Goal: Task Accomplishment & Management: Manage account settings

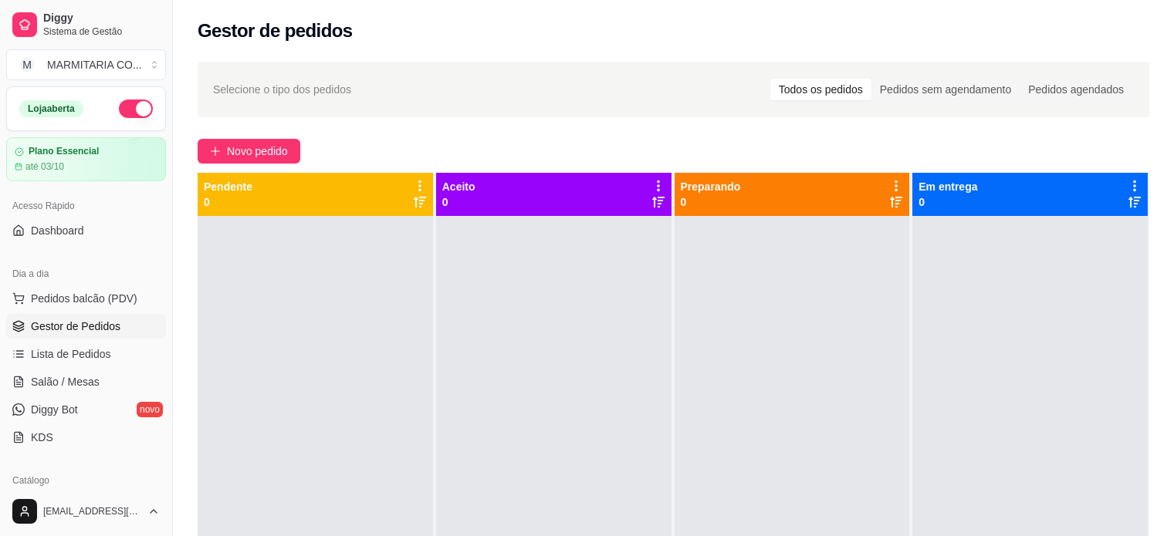
scroll to position [153, 0]
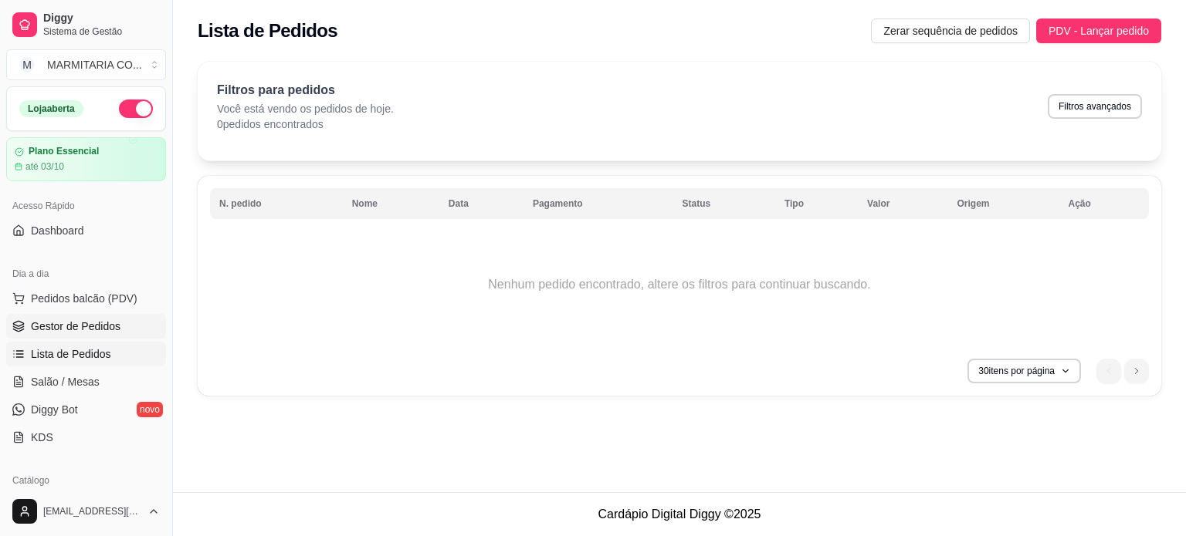
click at [46, 320] on span "Gestor de Pedidos" at bounding box center [76, 326] width 90 height 15
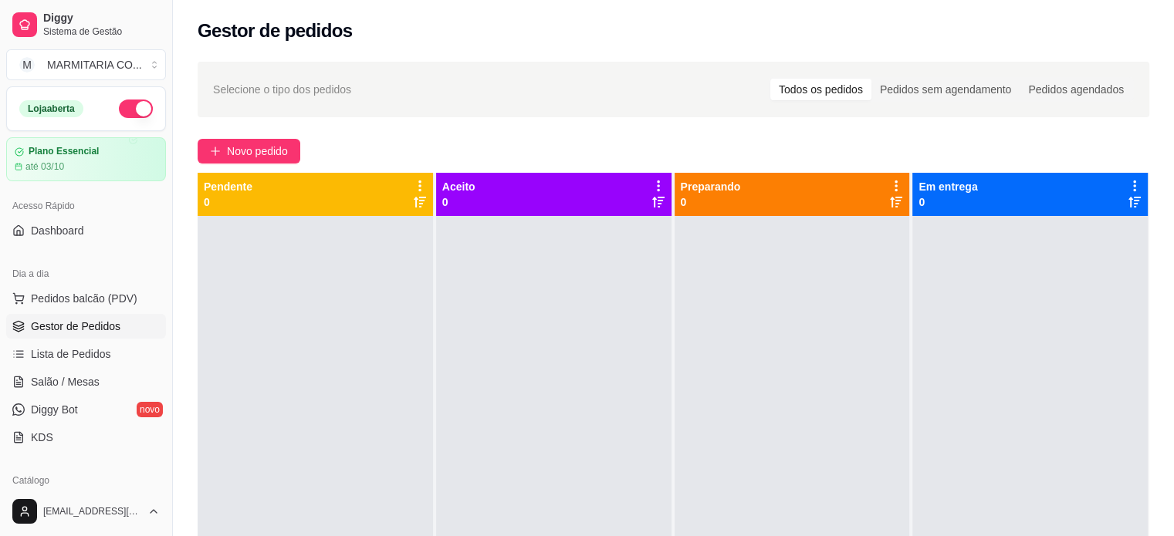
click at [83, 329] on span "Gestor de Pedidos" at bounding box center [76, 326] width 90 height 15
click at [92, 408] on link "Diggy Bot novo" at bounding box center [86, 410] width 160 height 25
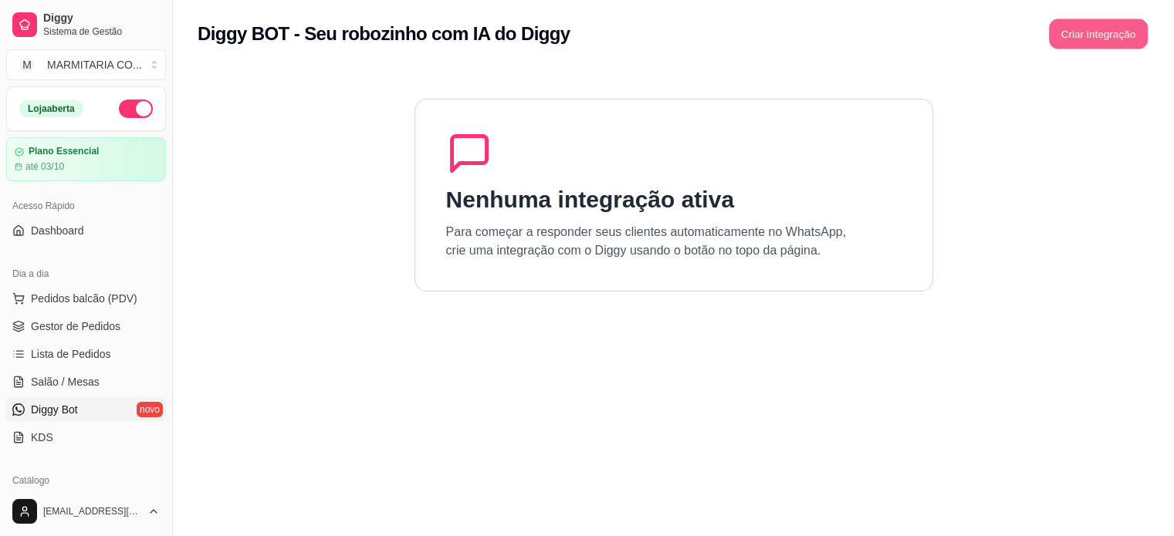
click at [1072, 36] on button "Criar integração" at bounding box center [1098, 34] width 99 height 30
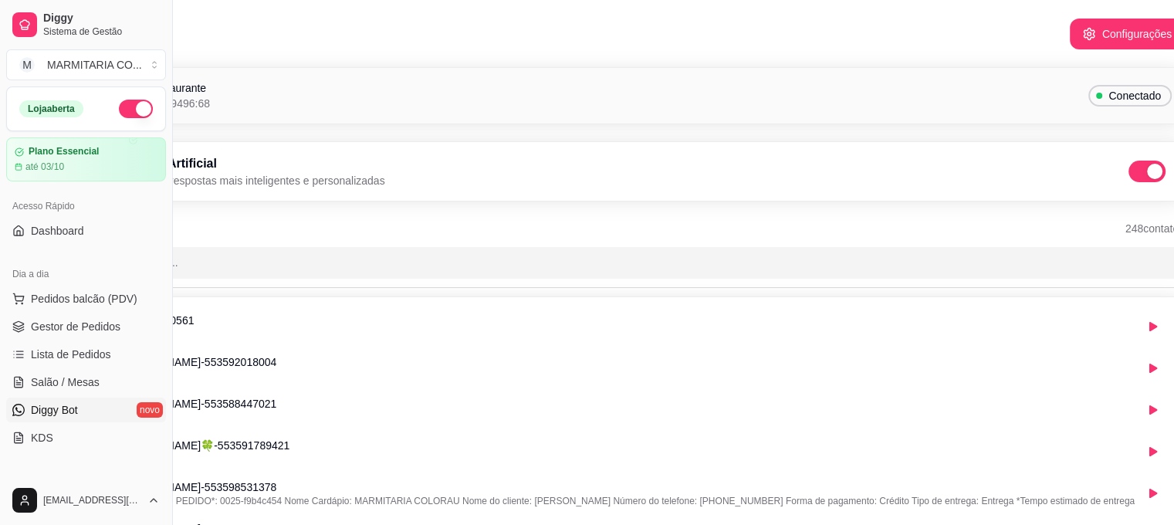
scroll to position [0, 173]
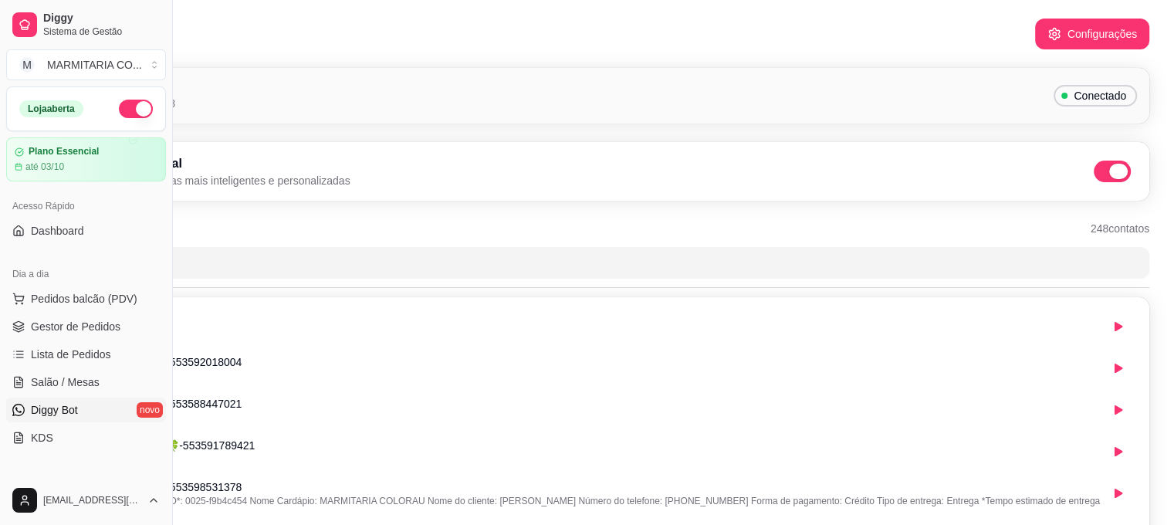
click at [1114, 166] on span at bounding box center [1118, 171] width 19 height 15
click at [1103, 174] on input "checkbox" at bounding box center [1098, 179] width 10 height 10
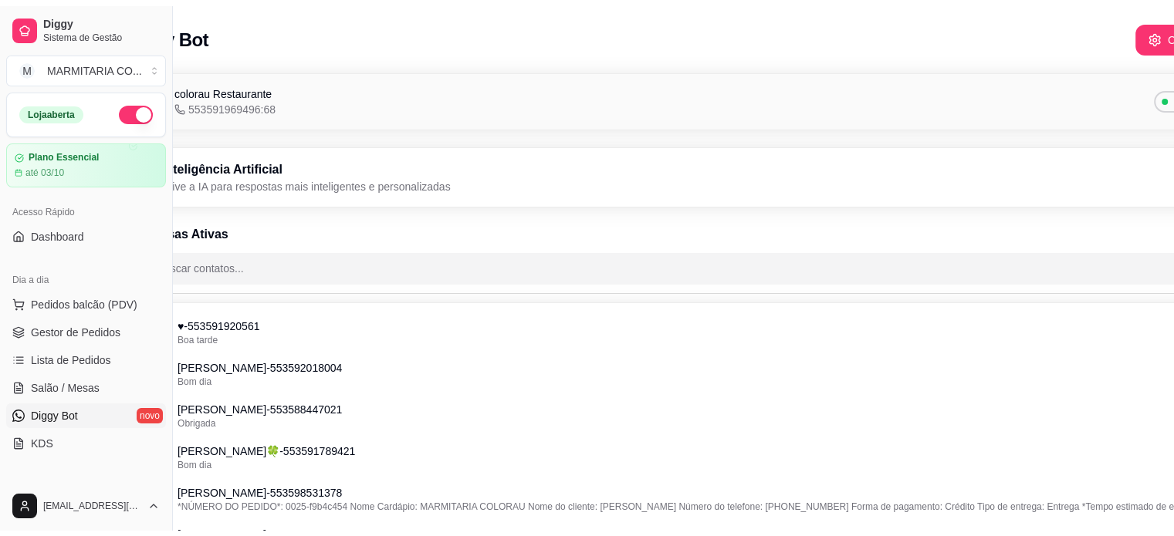
scroll to position [0, 0]
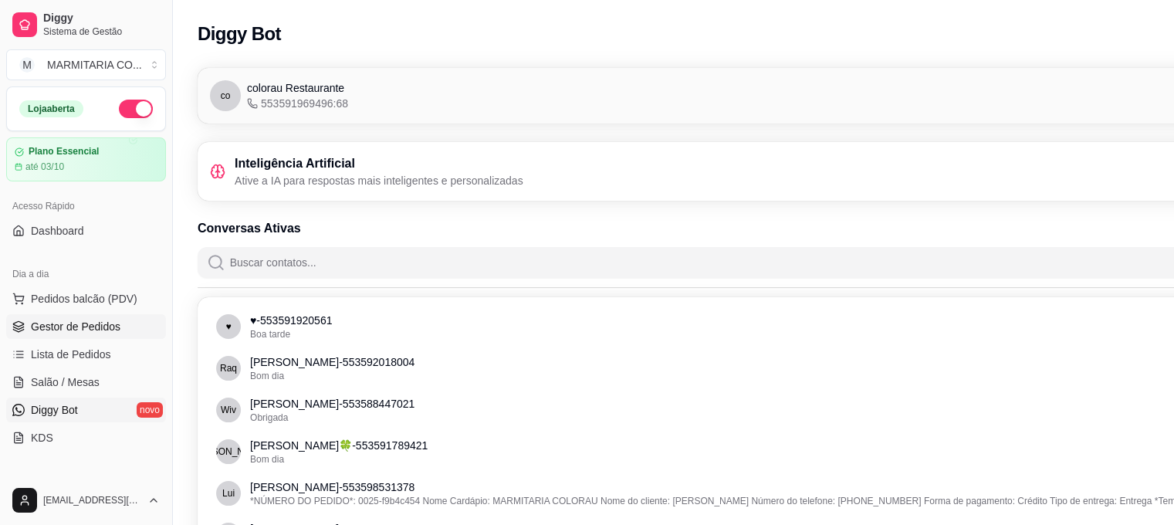
click at [62, 333] on link "Gestor de Pedidos" at bounding box center [86, 326] width 160 height 25
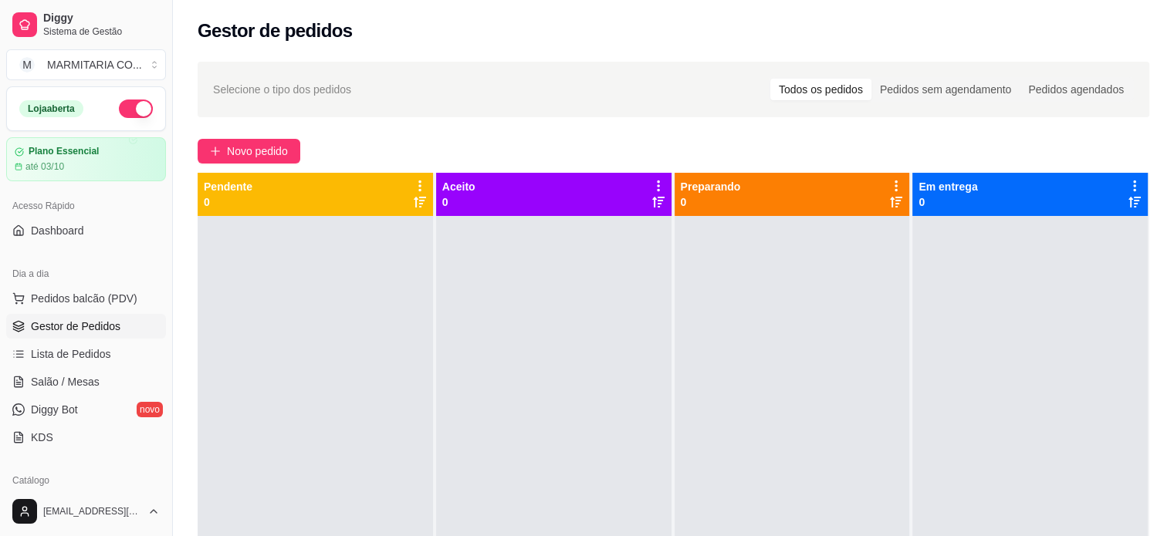
click at [6, 314] on link "Gestor de Pedidos" at bounding box center [86, 326] width 160 height 25
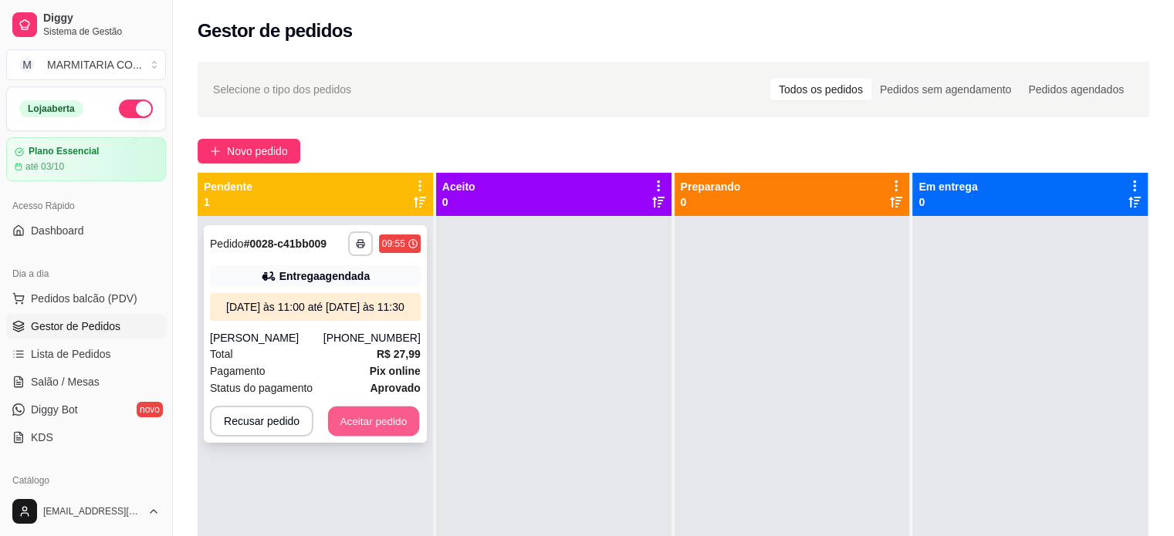
click at [349, 413] on button "Aceitar pedido" at bounding box center [373, 422] width 91 height 30
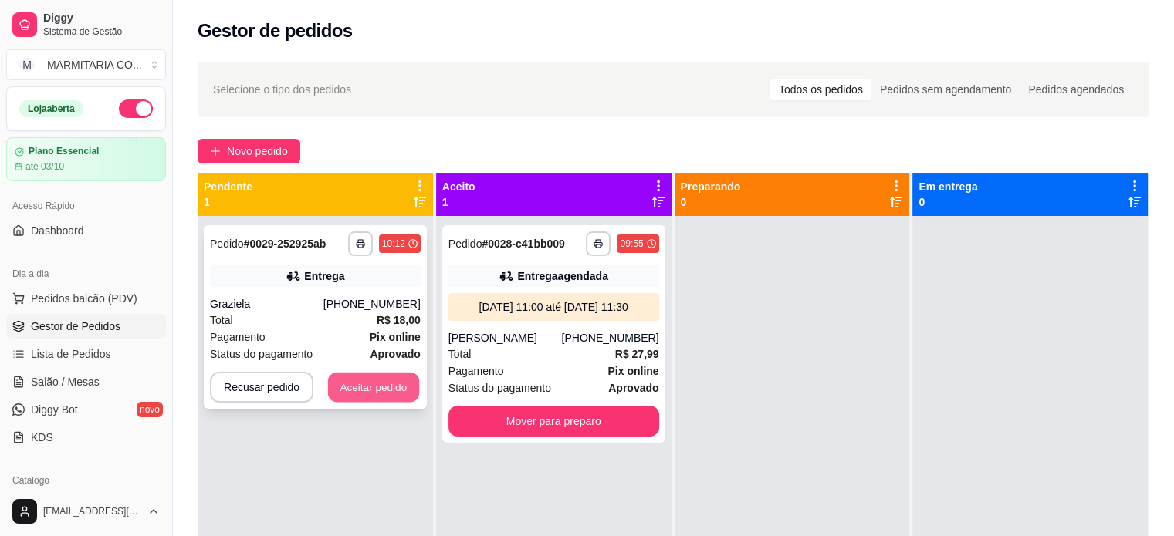
click at [343, 377] on button "Aceitar pedido" at bounding box center [373, 388] width 91 height 30
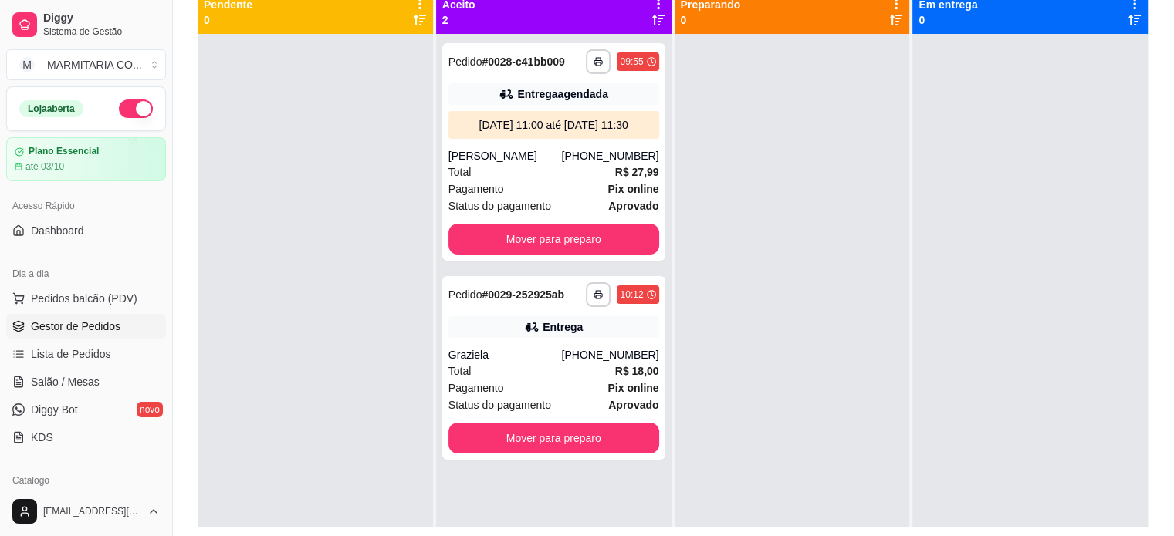
scroll to position [184, 0]
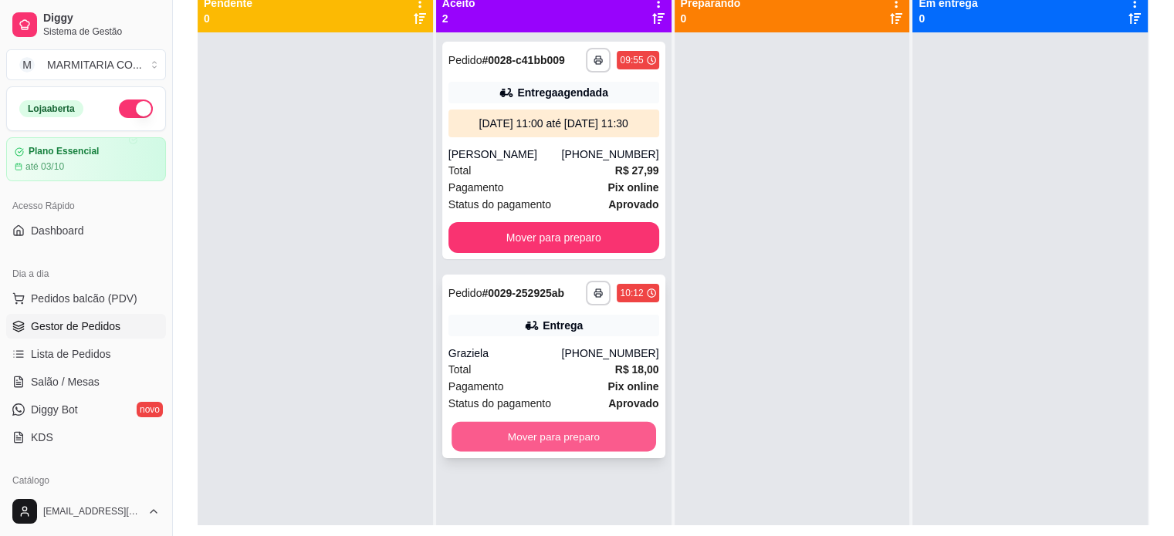
click at [547, 431] on button "Mover para preparo" at bounding box center [554, 437] width 205 height 30
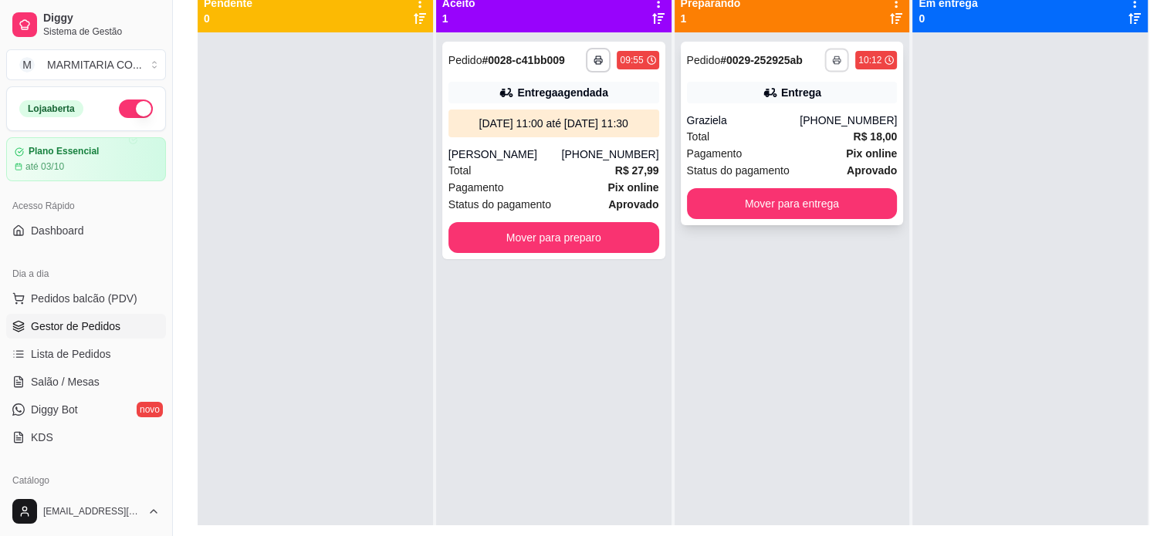
click at [834, 64] on button "button" at bounding box center [837, 60] width 24 height 24
click at [812, 112] on button "IMPRESSORA" at bounding box center [788, 114] width 112 height 25
click at [745, 209] on button "Mover para entrega" at bounding box center [792, 204] width 205 height 30
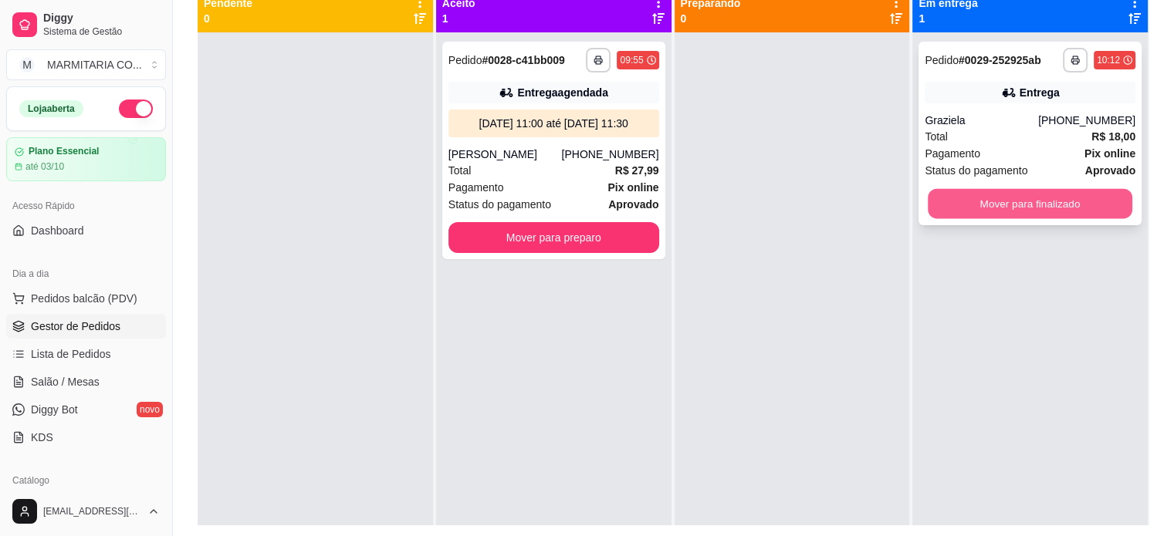
click at [1029, 198] on button "Mover para finalizado" at bounding box center [1030, 204] width 205 height 30
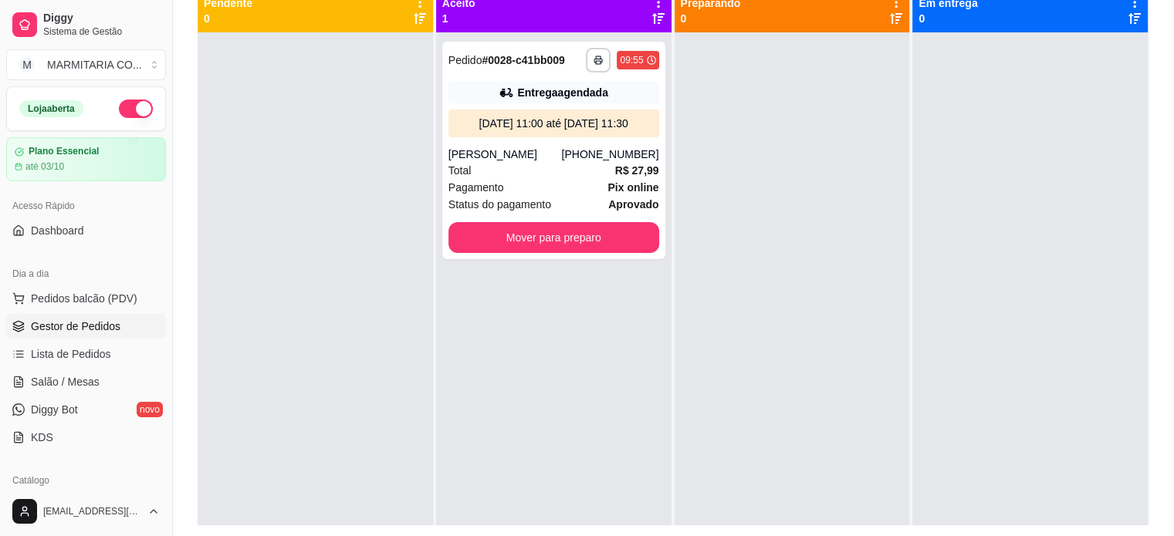
click at [1029, 198] on div at bounding box center [1029, 300] width 235 height 536
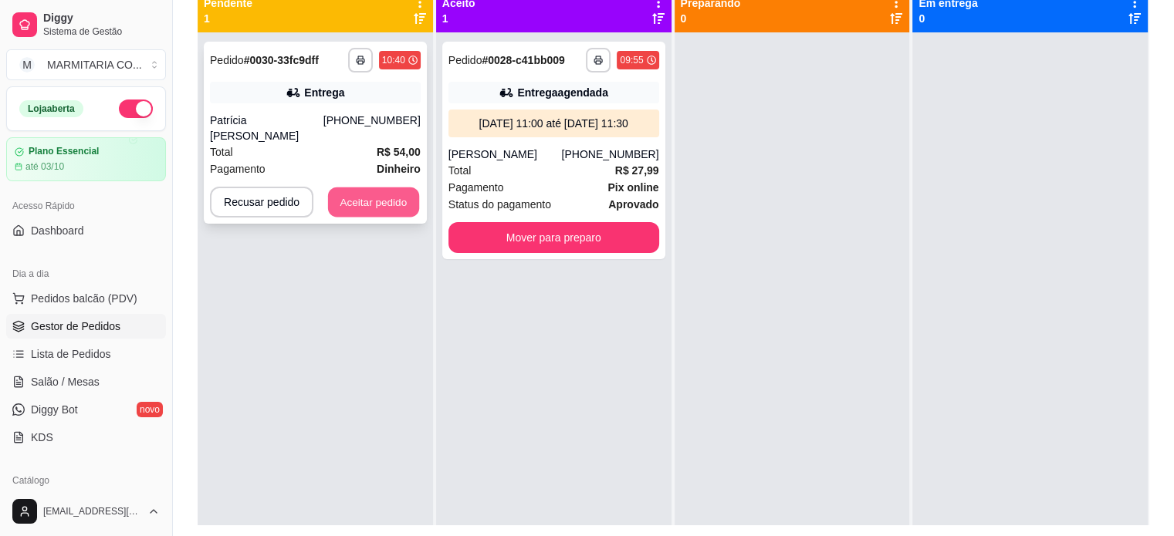
click at [365, 188] on button "Aceitar pedido" at bounding box center [373, 203] width 91 height 30
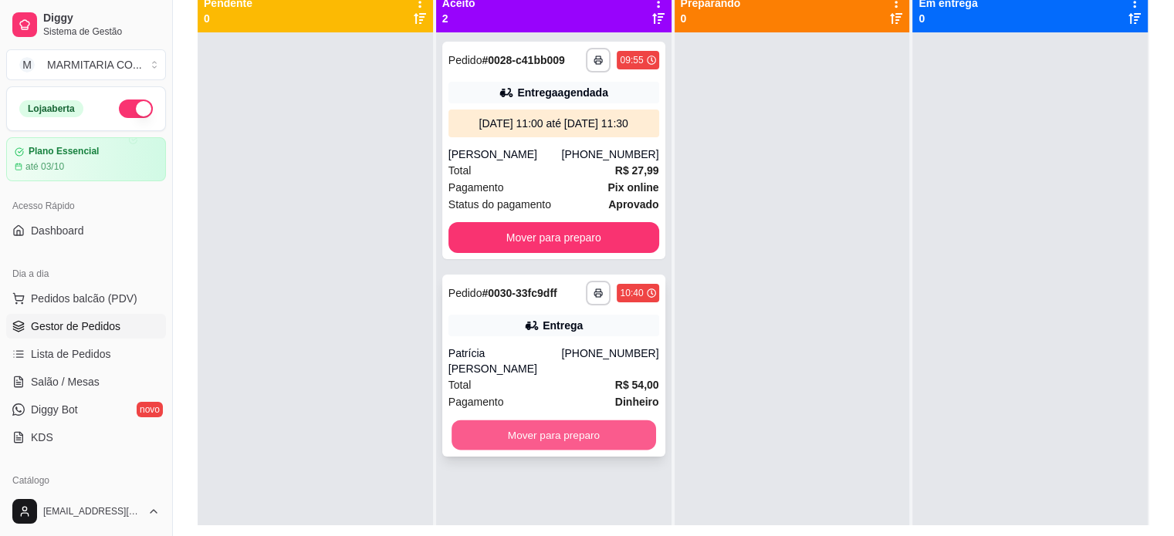
click at [513, 421] on button "Mover para preparo" at bounding box center [554, 436] width 205 height 30
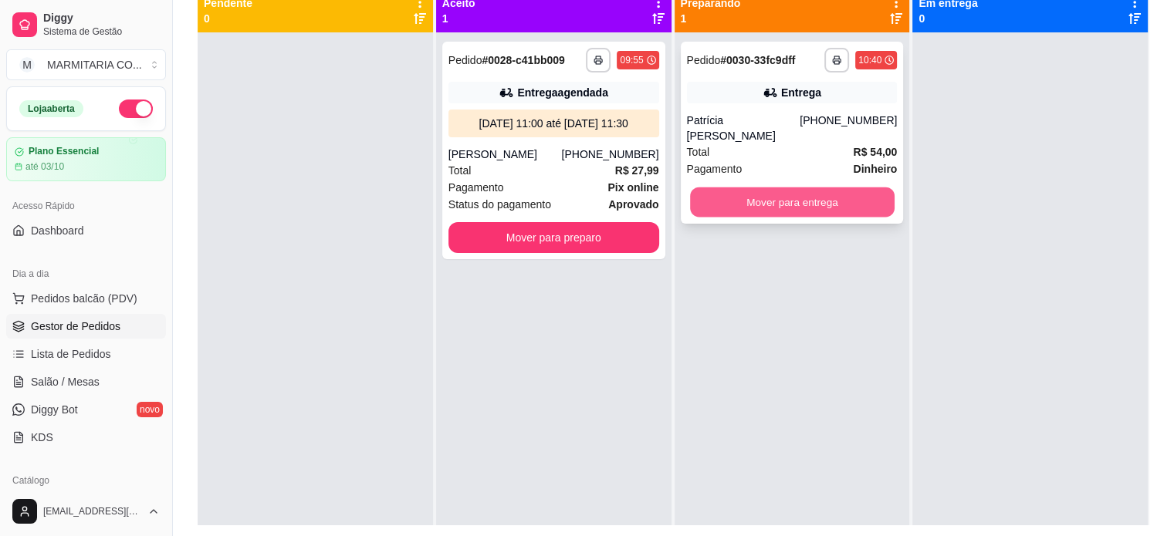
click at [732, 188] on button "Mover para entrega" at bounding box center [792, 203] width 205 height 30
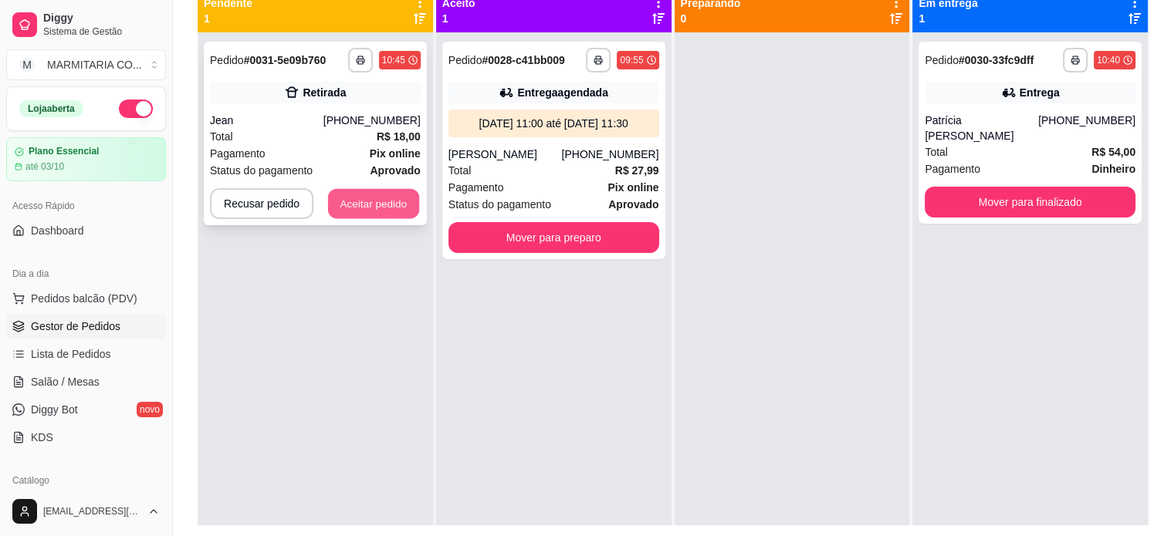
click at [333, 197] on button "Aceitar pedido" at bounding box center [373, 204] width 91 height 30
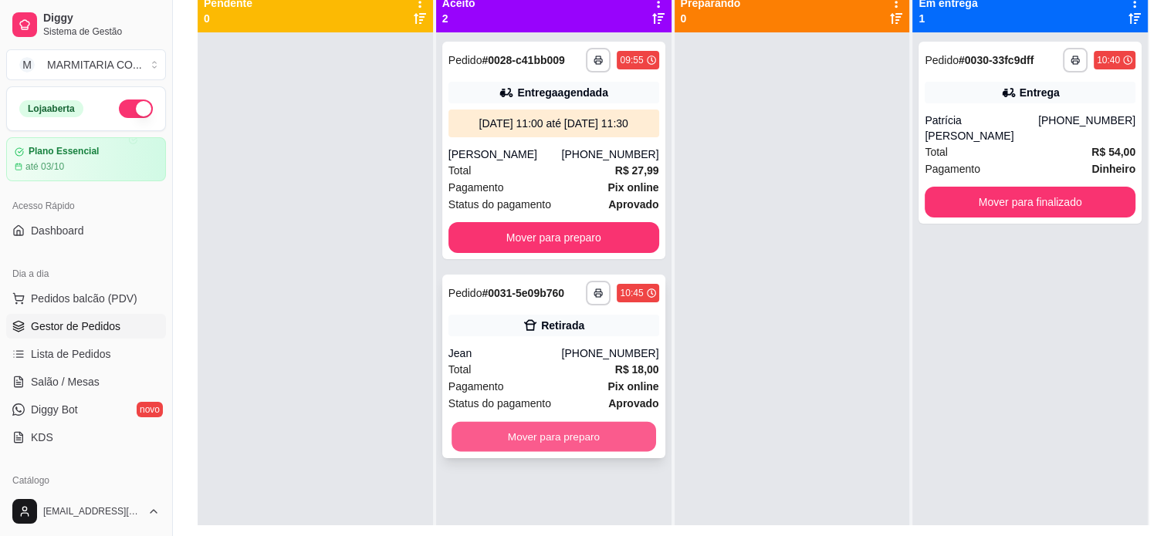
click at [516, 436] on button "Mover para preparo" at bounding box center [554, 437] width 205 height 30
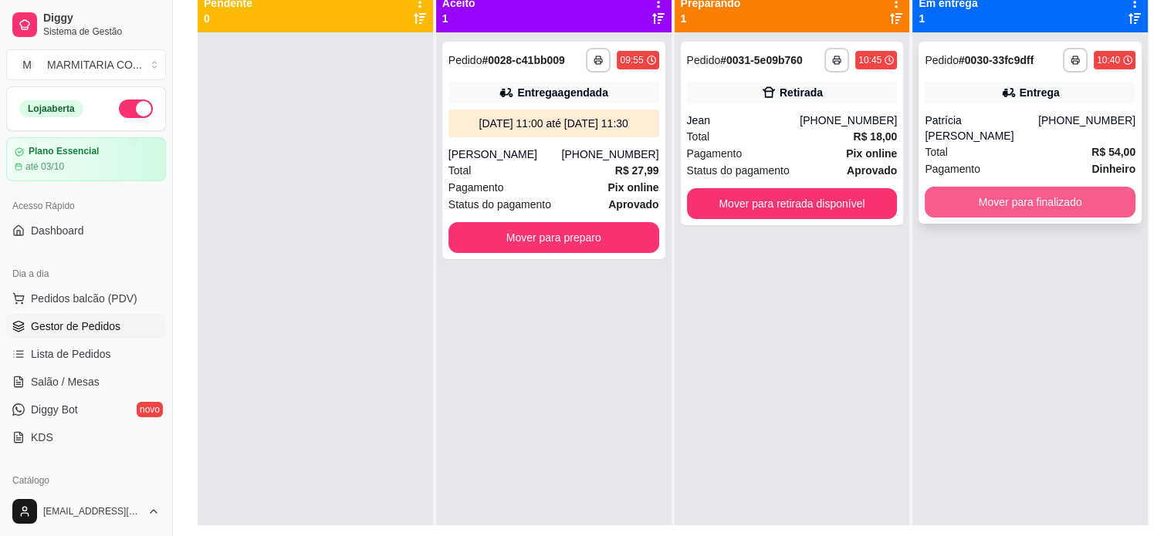
click at [976, 187] on button "Mover para finalizado" at bounding box center [1030, 202] width 211 height 31
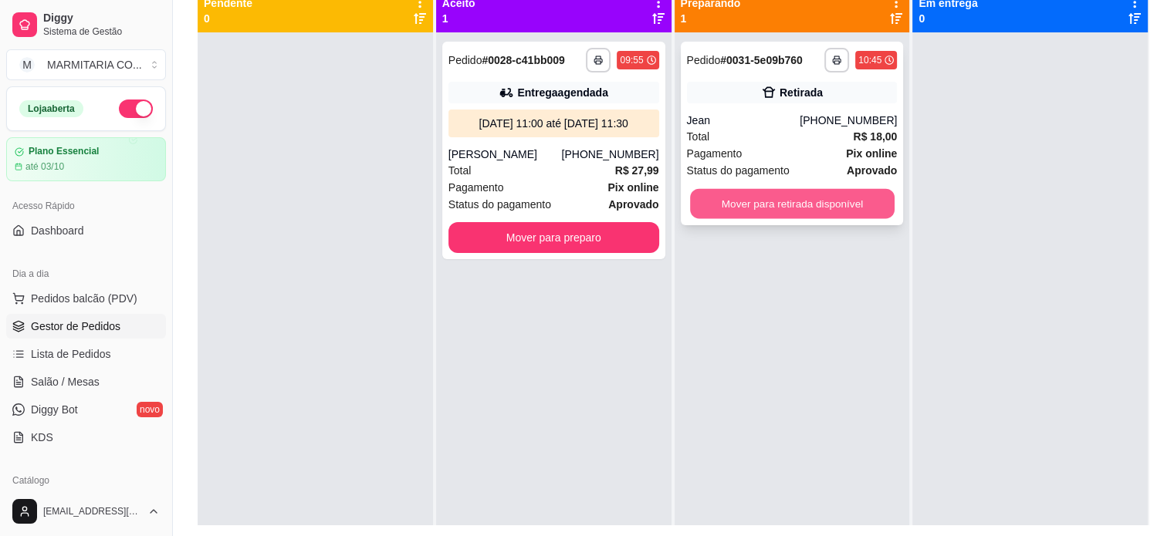
click at [792, 201] on button "Mover para retirada disponível" at bounding box center [792, 204] width 205 height 30
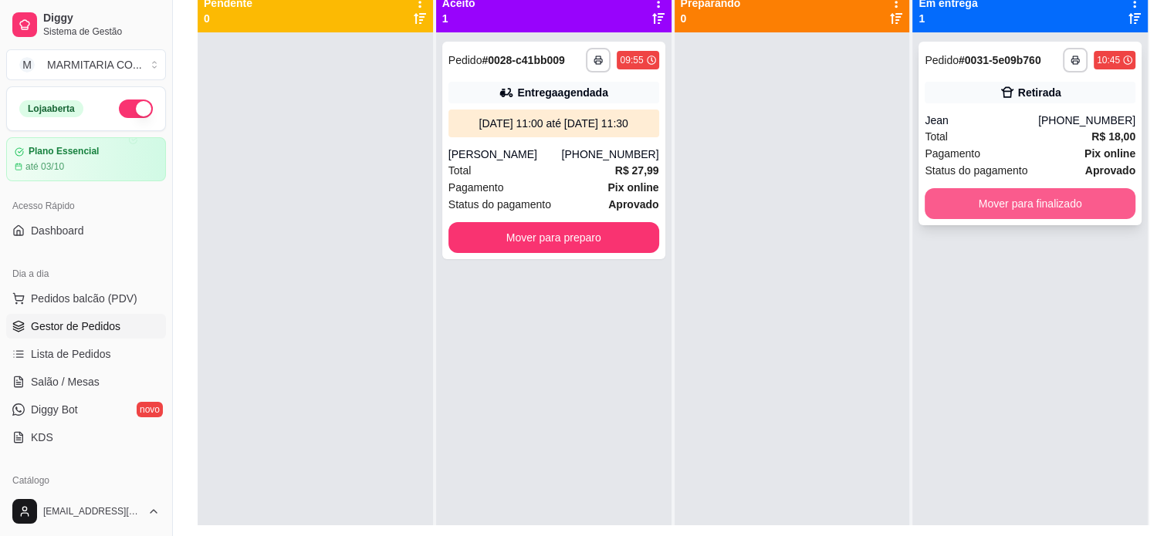
click at [938, 195] on button "Mover para finalizado" at bounding box center [1030, 203] width 211 height 31
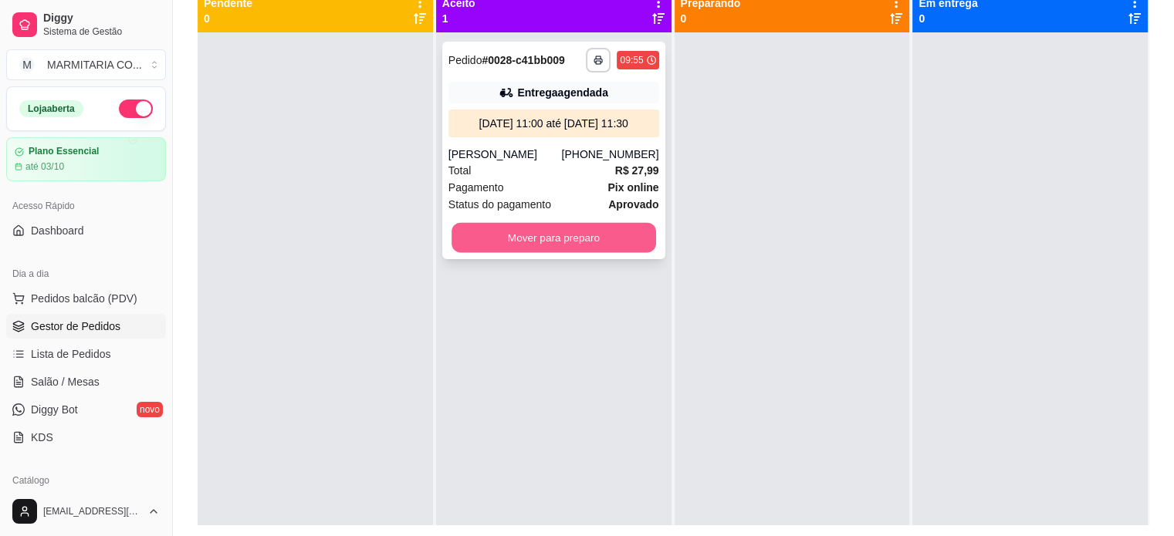
click at [525, 233] on button "Mover para preparo" at bounding box center [554, 238] width 205 height 30
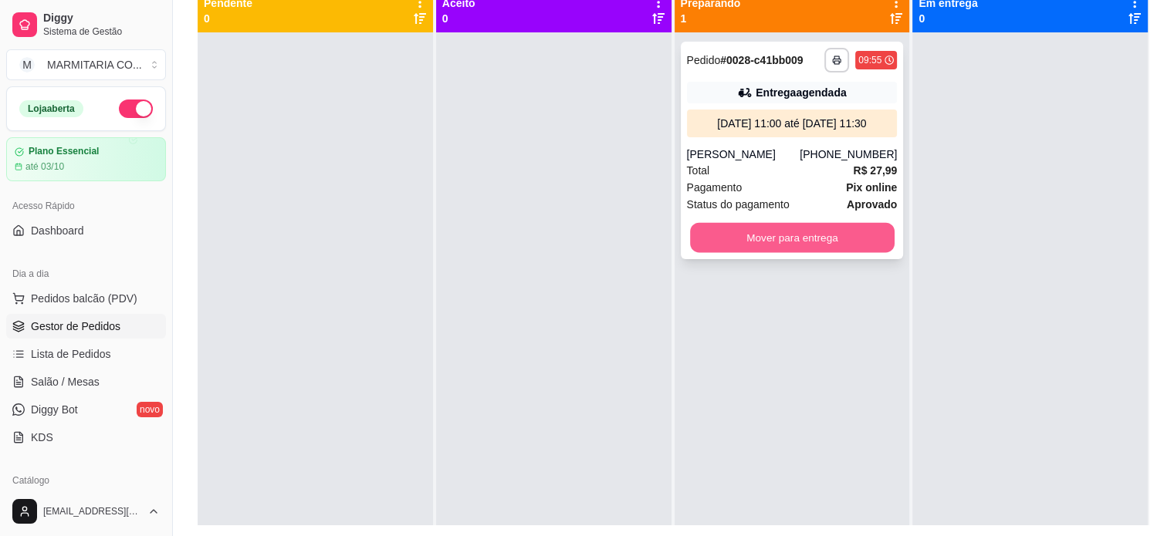
click at [834, 230] on button "Mover para entrega" at bounding box center [792, 238] width 205 height 30
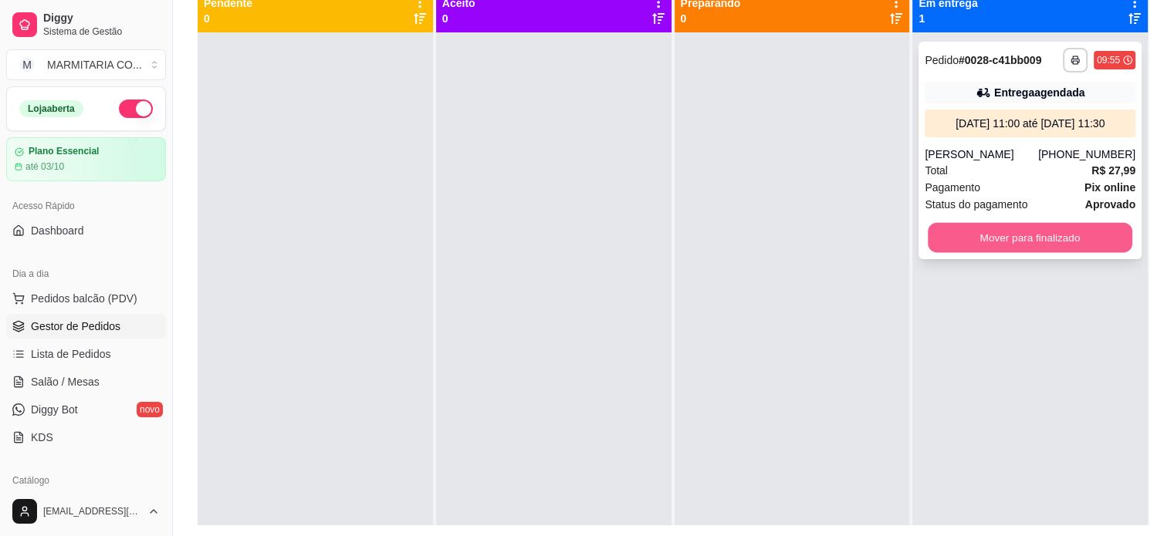
click at [1034, 232] on button "Mover para finalizado" at bounding box center [1030, 238] width 205 height 30
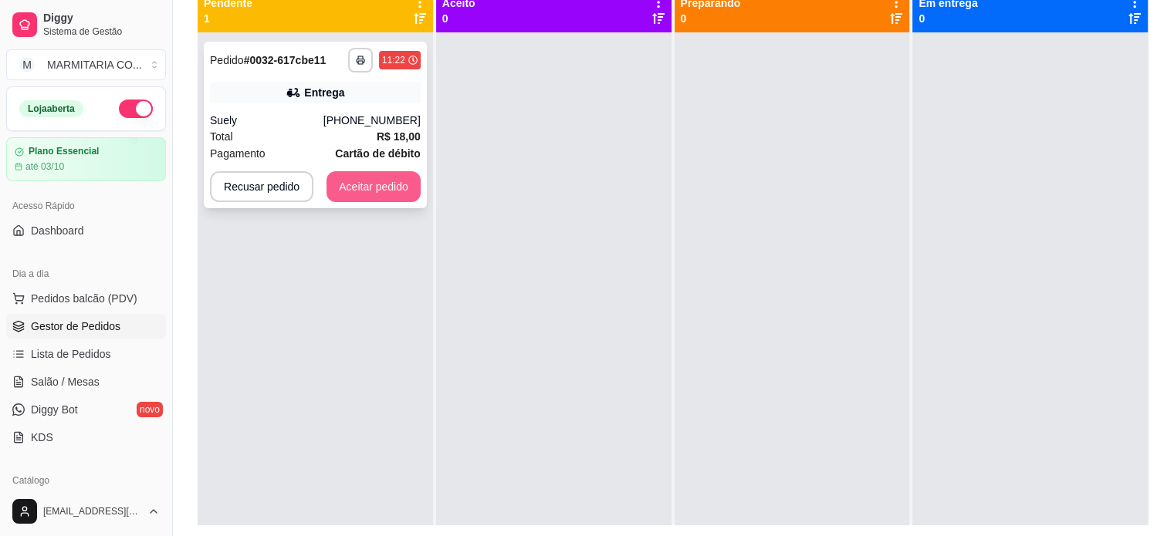
click at [344, 191] on button "Aceitar pedido" at bounding box center [374, 186] width 94 height 31
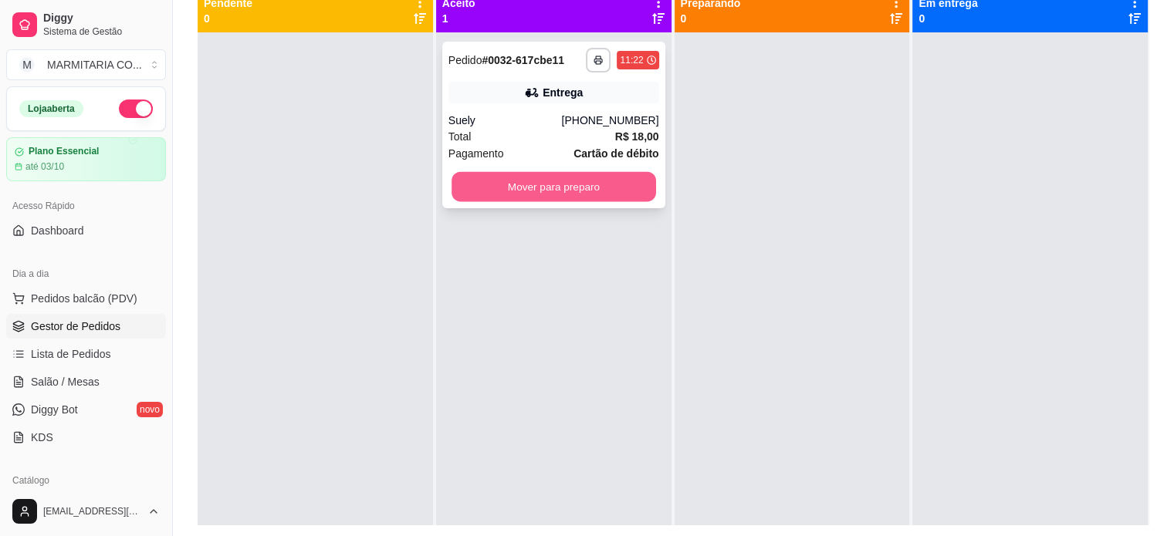
click at [476, 193] on button "Mover para preparo" at bounding box center [554, 187] width 205 height 30
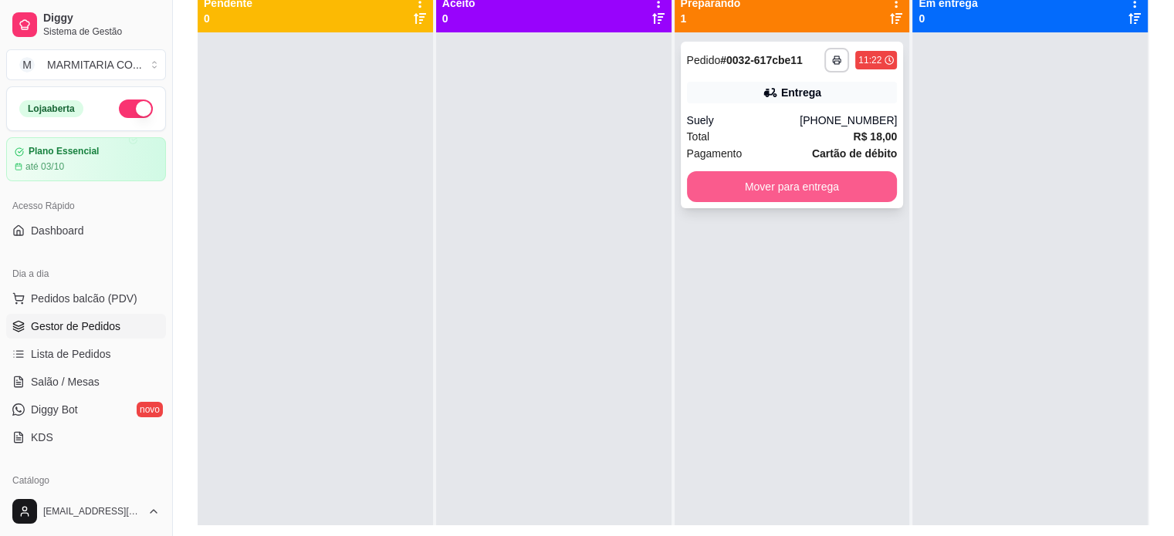
click at [738, 184] on button "Mover para entrega" at bounding box center [792, 186] width 211 height 31
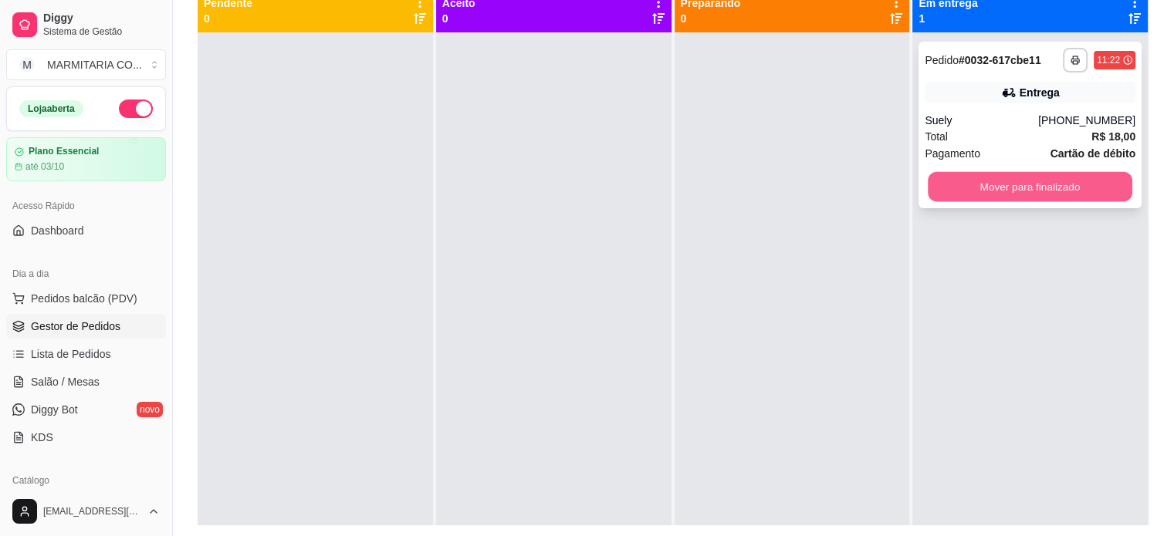
click at [928, 181] on button "Mover para finalizado" at bounding box center [1030, 187] width 205 height 30
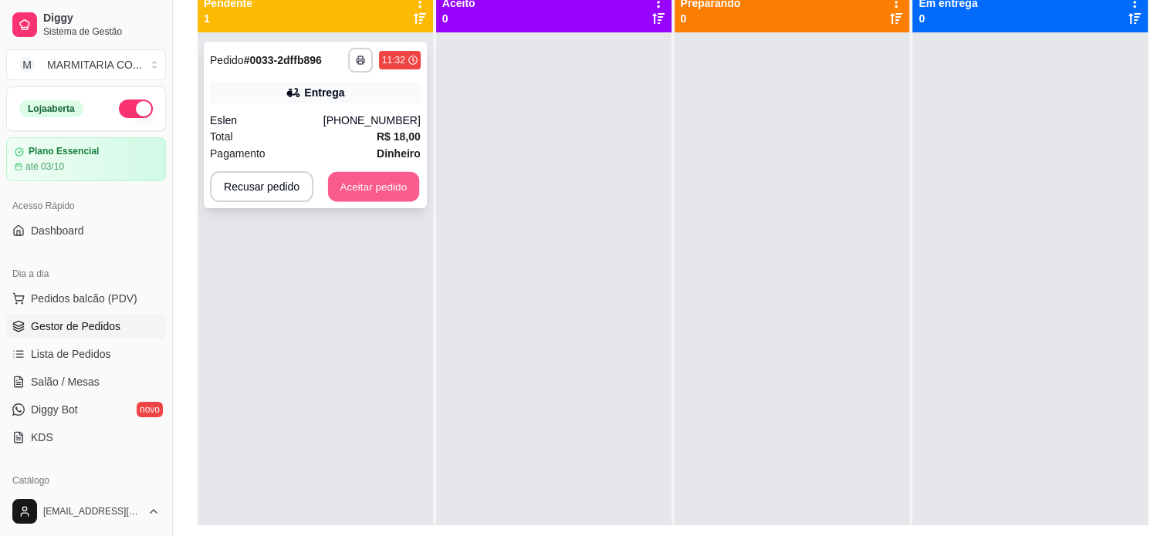
click at [374, 185] on button "Aceitar pedido" at bounding box center [373, 187] width 91 height 30
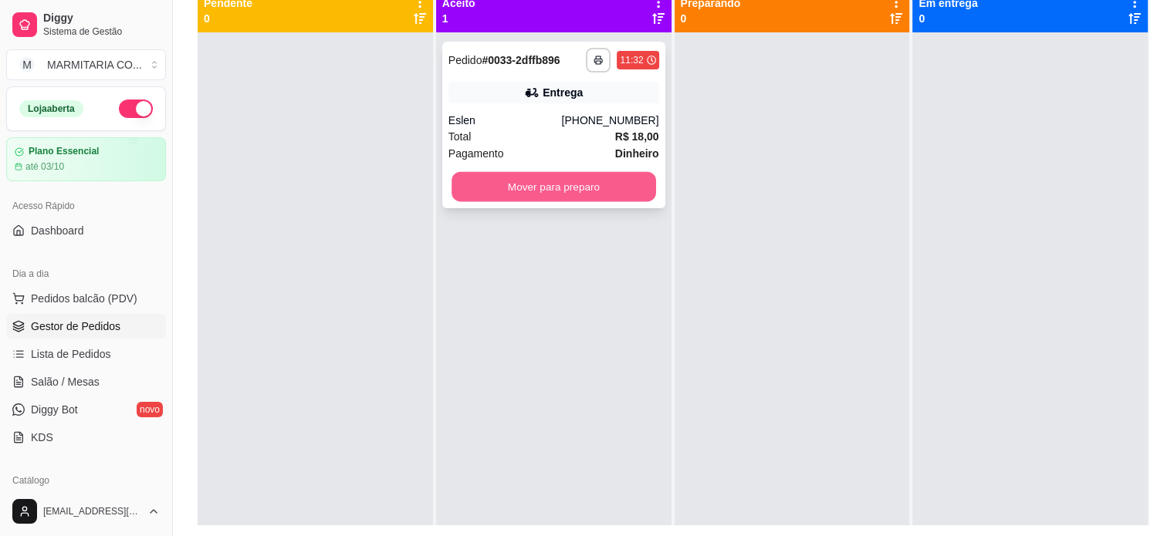
click at [536, 178] on button "Mover para preparo" at bounding box center [554, 187] width 205 height 30
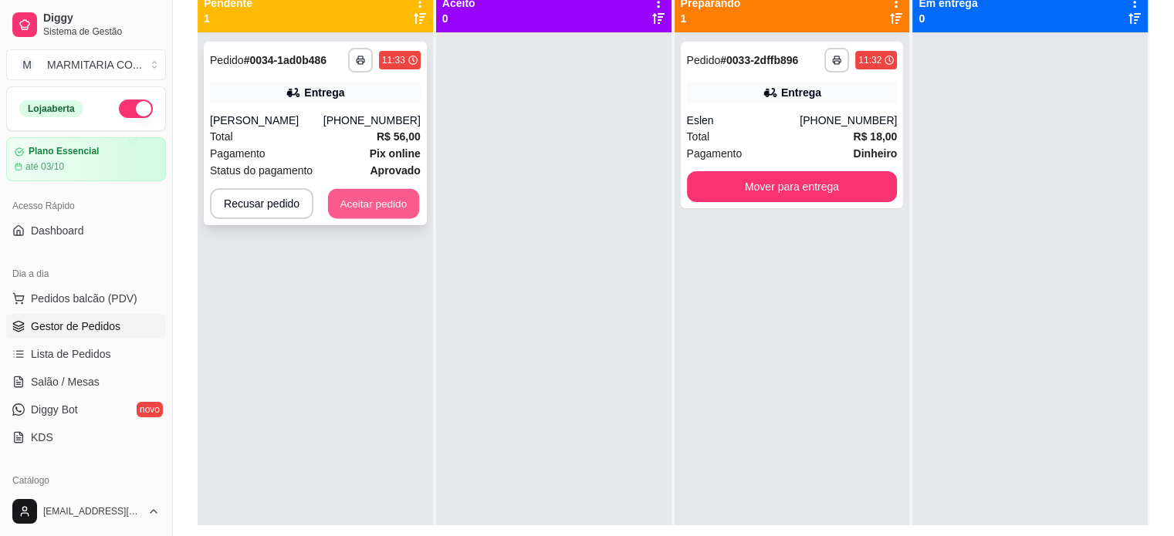
click at [377, 200] on button "Aceitar pedido" at bounding box center [373, 204] width 91 height 30
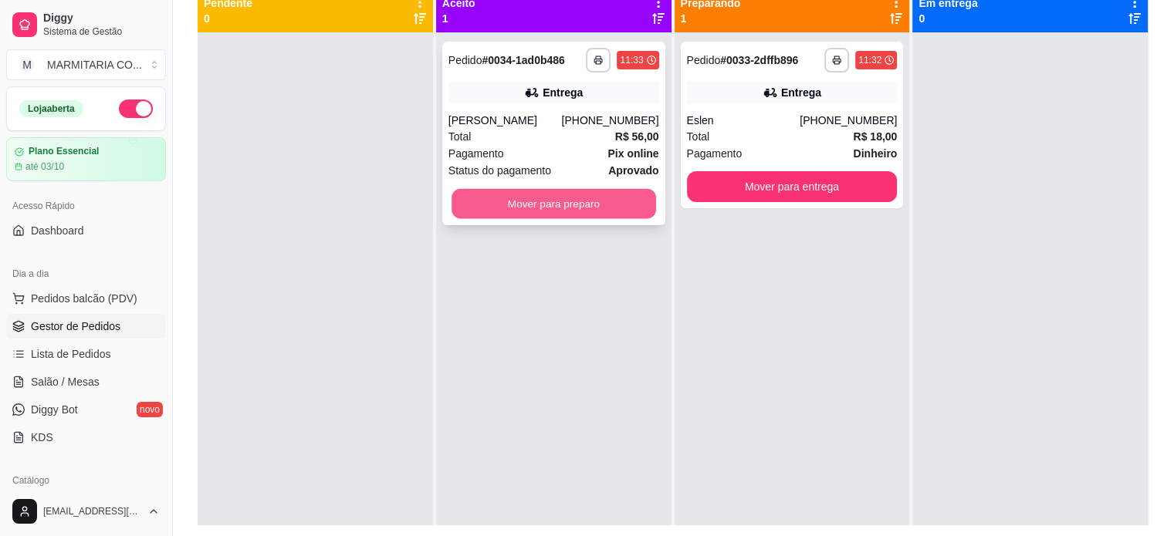
click at [564, 199] on button "Mover para preparo" at bounding box center [554, 204] width 205 height 30
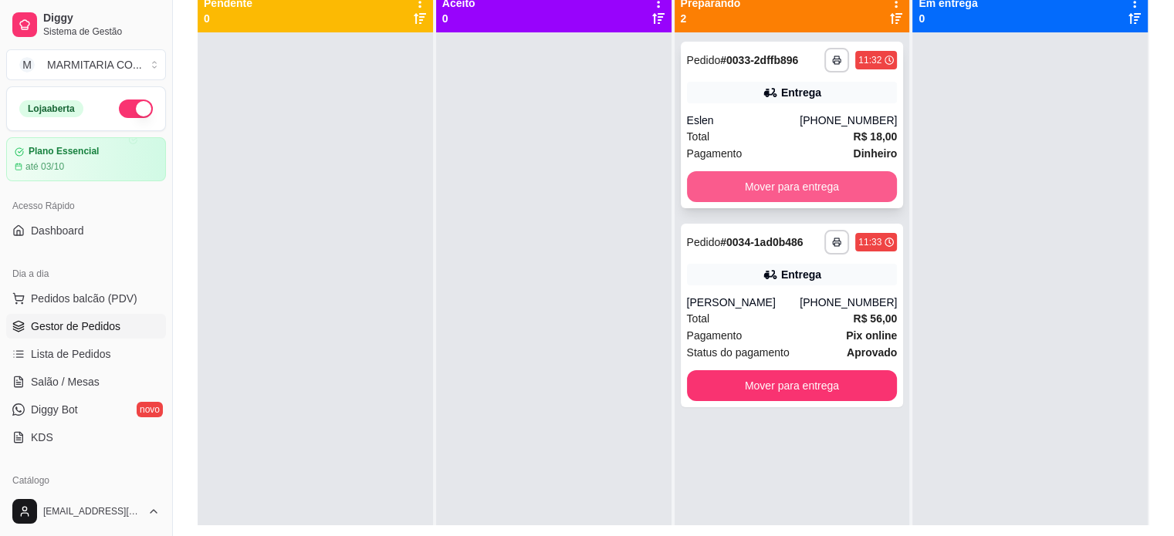
click at [726, 181] on button "Mover para entrega" at bounding box center [792, 186] width 211 height 31
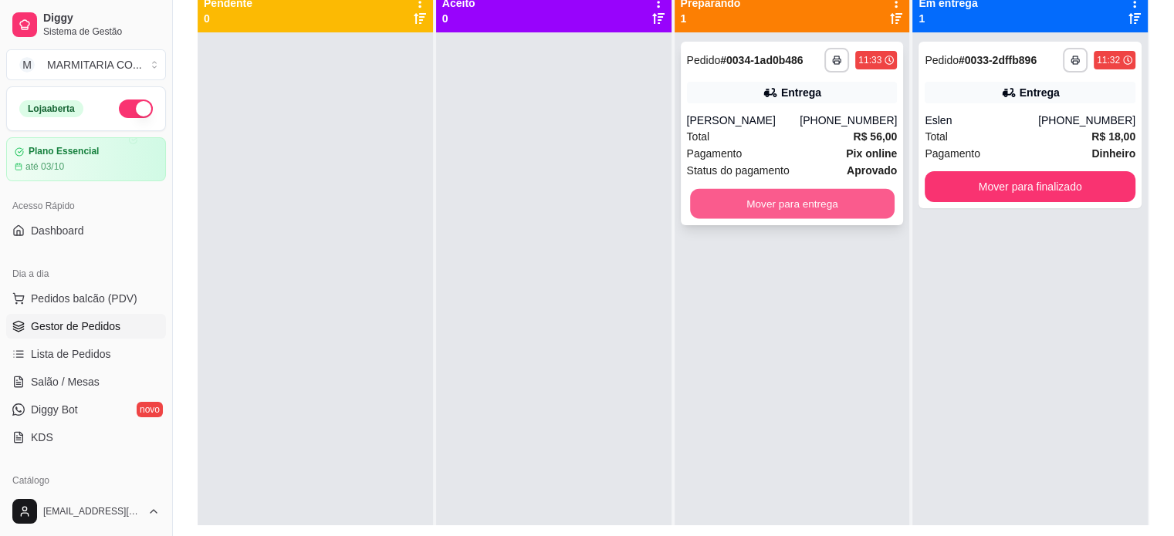
click at [779, 197] on button "Mover para entrega" at bounding box center [792, 204] width 205 height 30
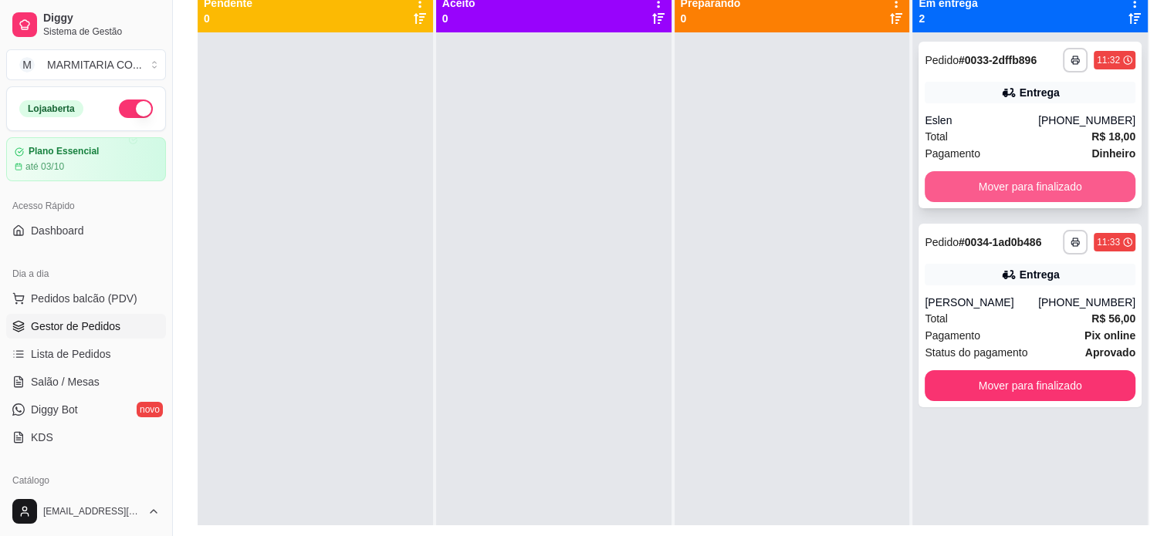
click at [993, 181] on button "Mover para finalizado" at bounding box center [1030, 186] width 211 height 31
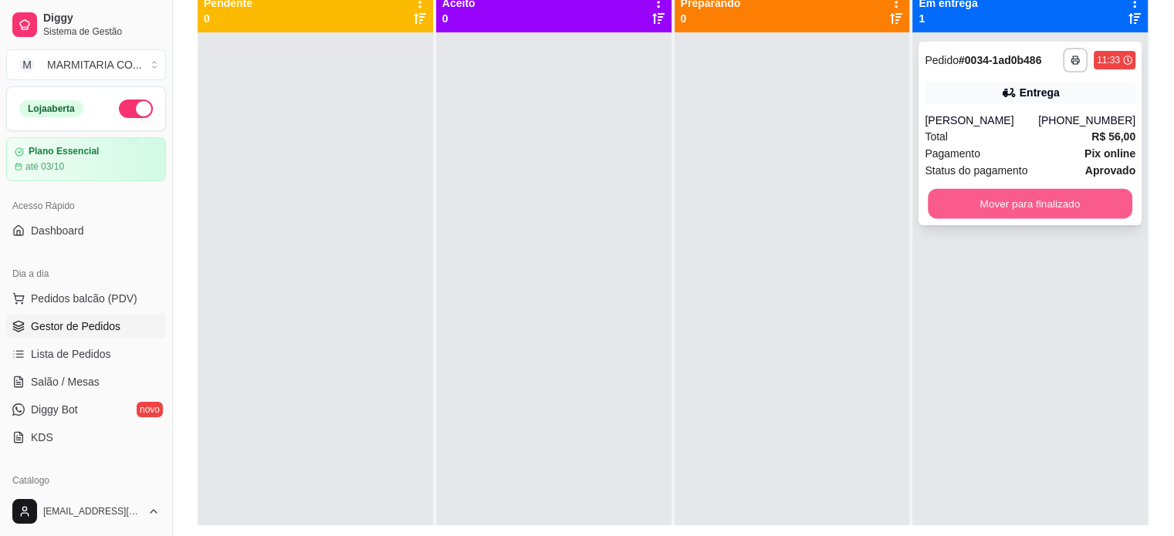
click at [946, 201] on button "Mover para finalizado" at bounding box center [1030, 204] width 205 height 30
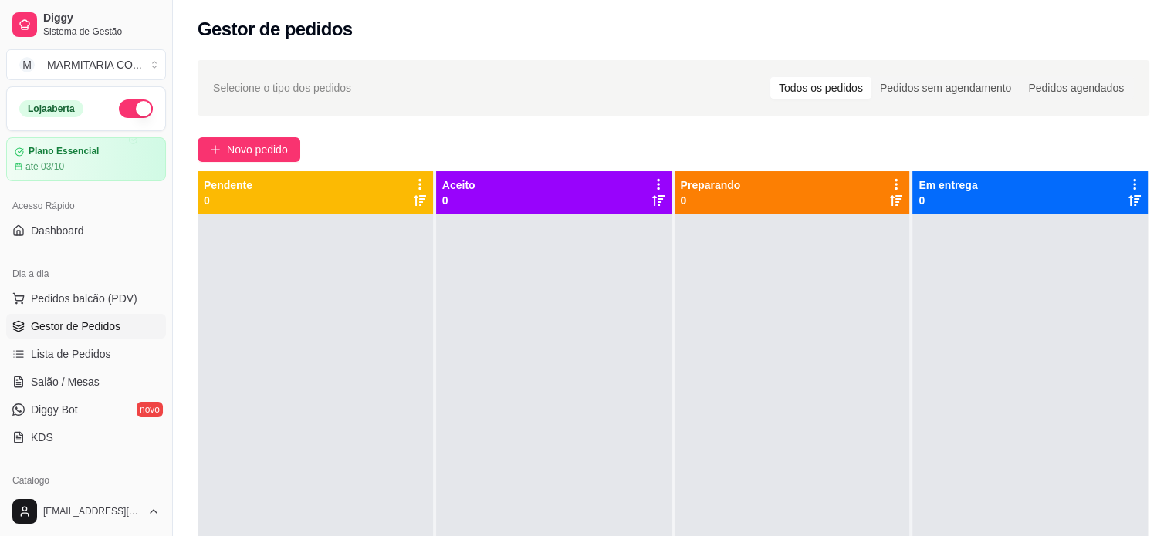
scroll to position [0, 0]
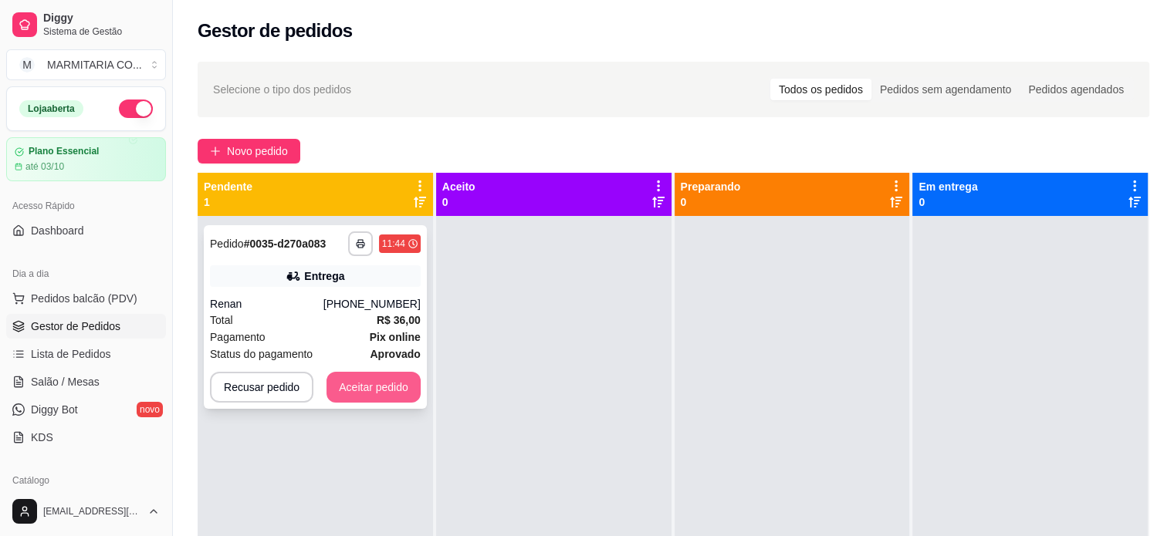
click at [333, 374] on button "Aceitar pedido" at bounding box center [374, 387] width 94 height 31
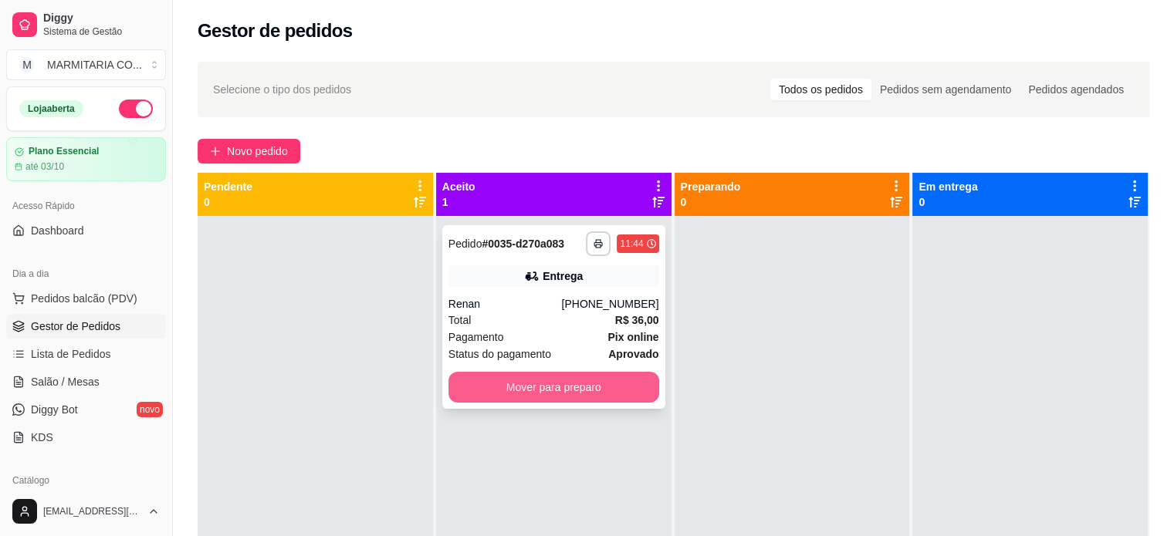
click at [590, 384] on button "Mover para preparo" at bounding box center [553, 387] width 211 height 31
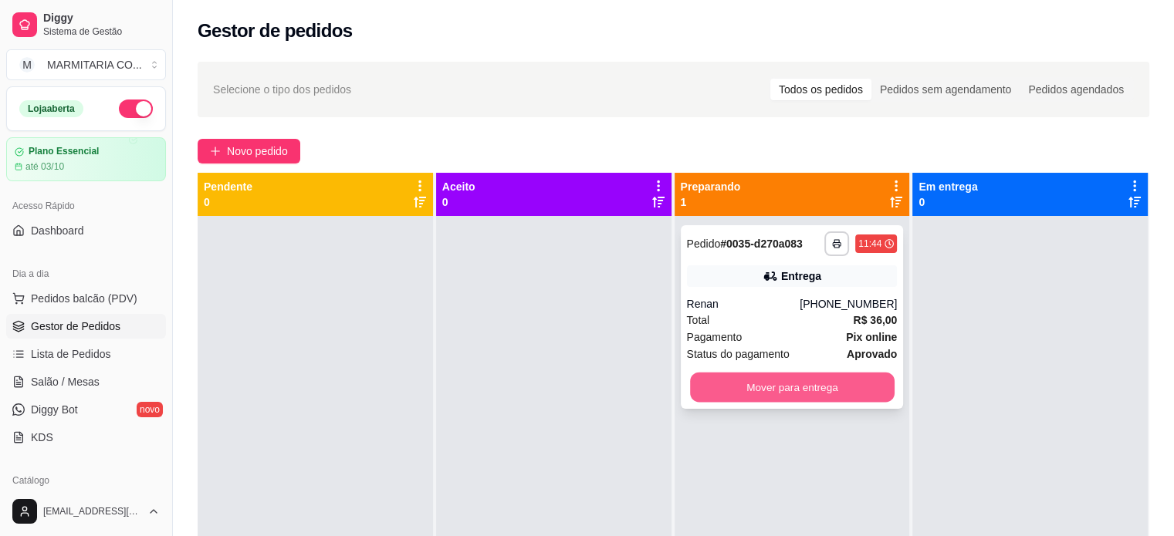
click at [709, 387] on button "Mover para entrega" at bounding box center [792, 388] width 205 height 30
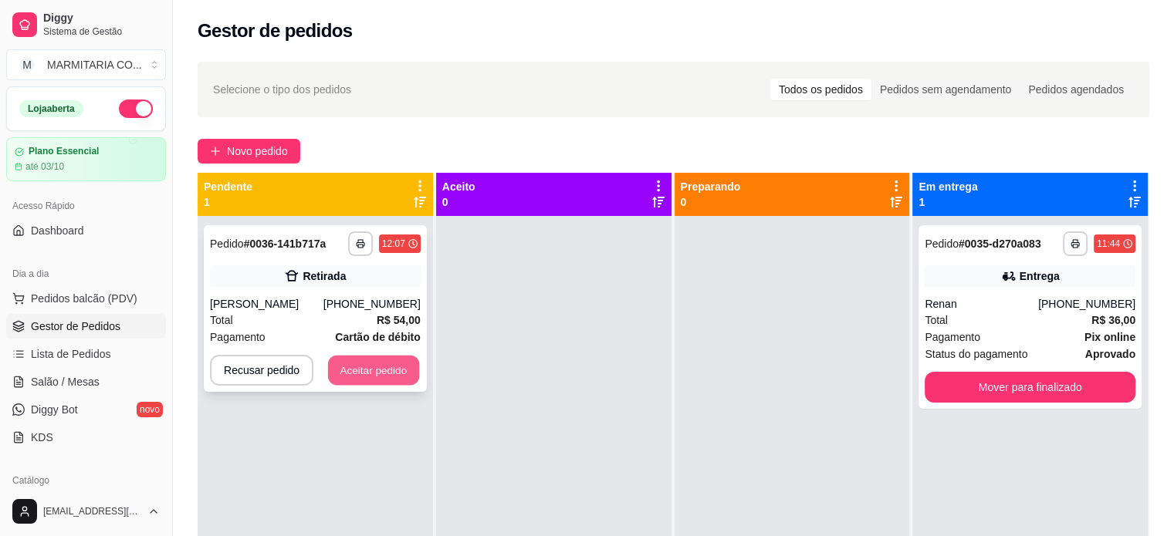
click at [355, 377] on button "Aceitar pedido" at bounding box center [373, 371] width 91 height 30
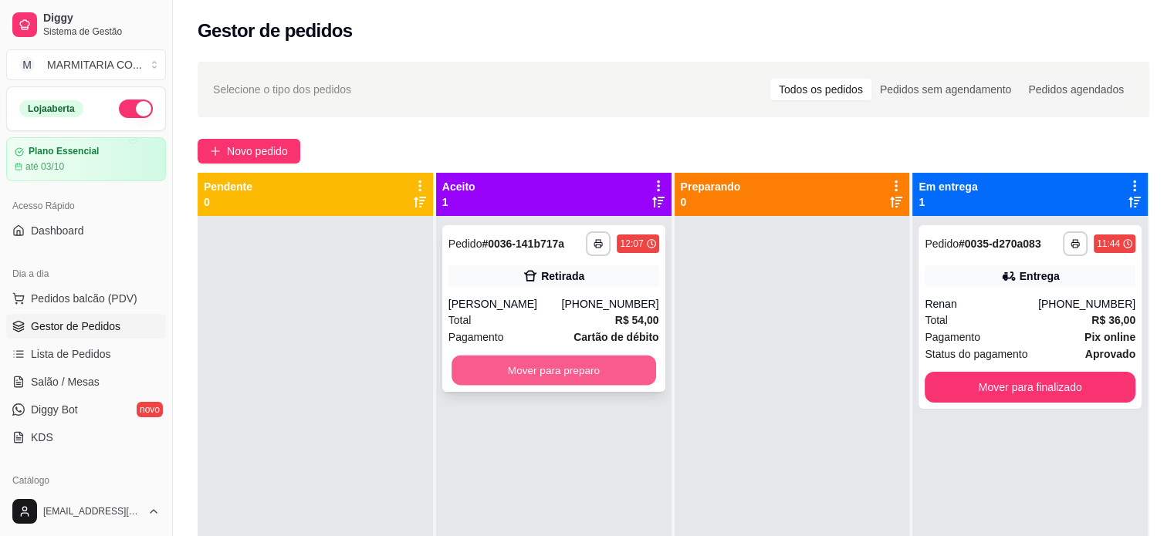
click at [540, 366] on button "Mover para preparo" at bounding box center [554, 371] width 205 height 30
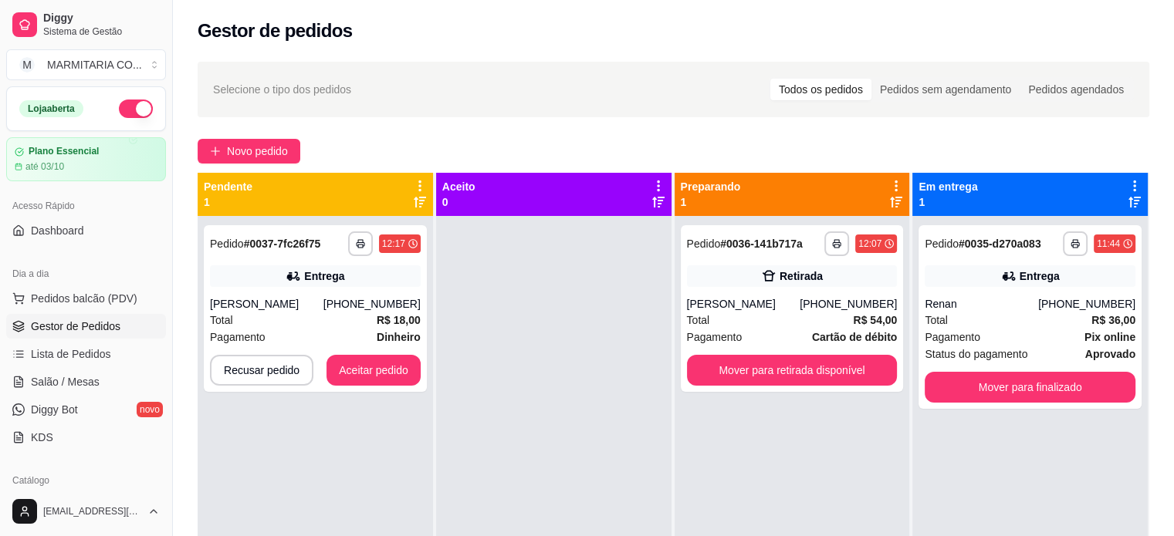
click at [380, 415] on div "**********" at bounding box center [315, 484] width 235 height 536
click at [342, 386] on button "Aceitar pedido" at bounding box center [374, 370] width 94 height 31
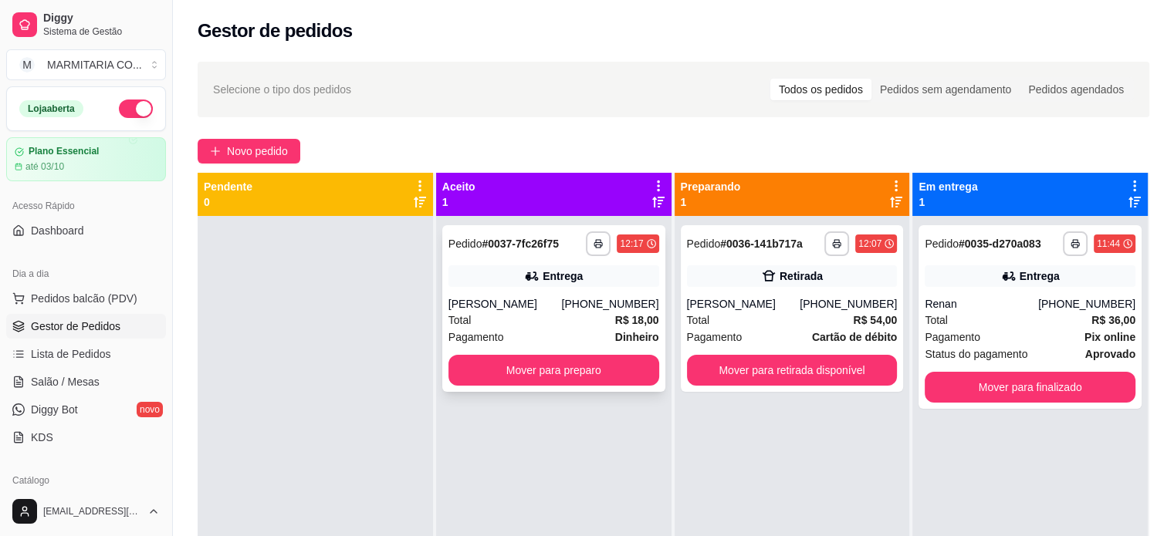
click at [599, 392] on div "**********" at bounding box center [553, 308] width 223 height 167
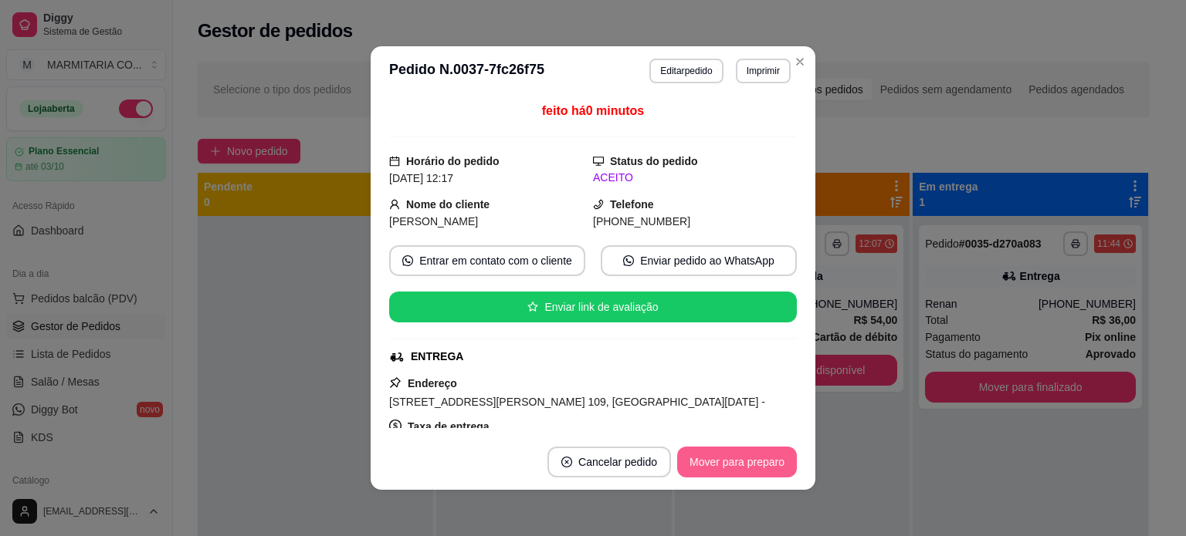
click at [741, 459] on button "Mover para preparo" at bounding box center [737, 462] width 120 height 31
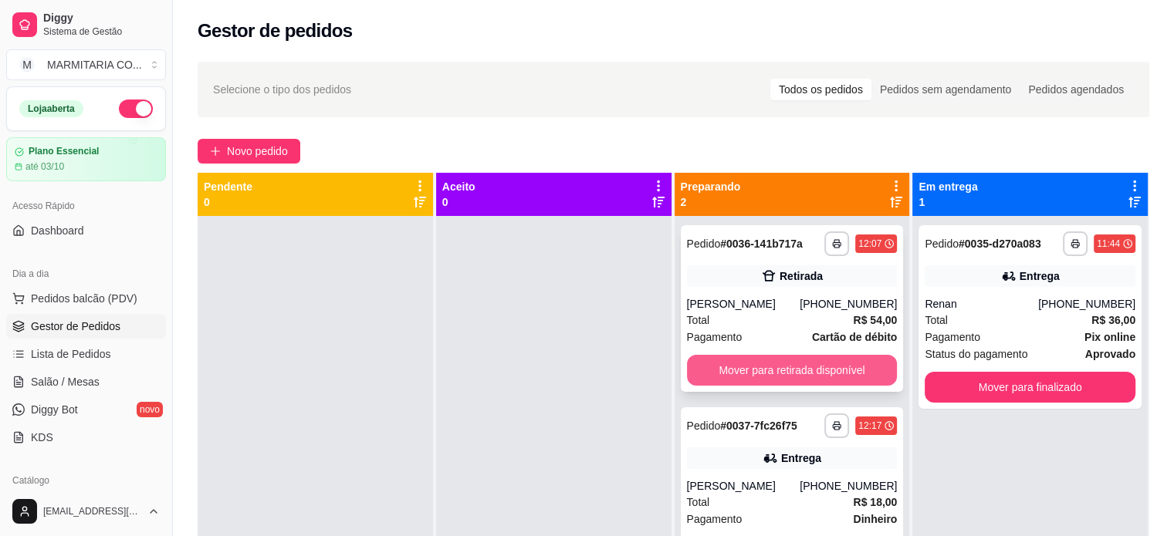
click at [780, 357] on button "Mover para retirada disponível" at bounding box center [792, 370] width 211 height 31
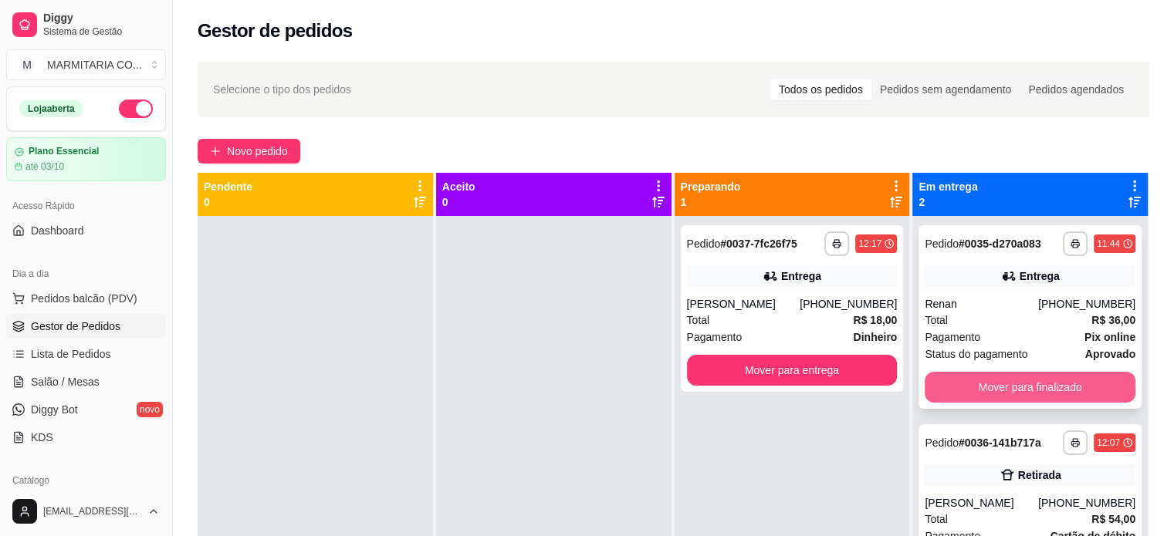
click at [969, 388] on button "Mover para finalizado" at bounding box center [1030, 387] width 211 height 31
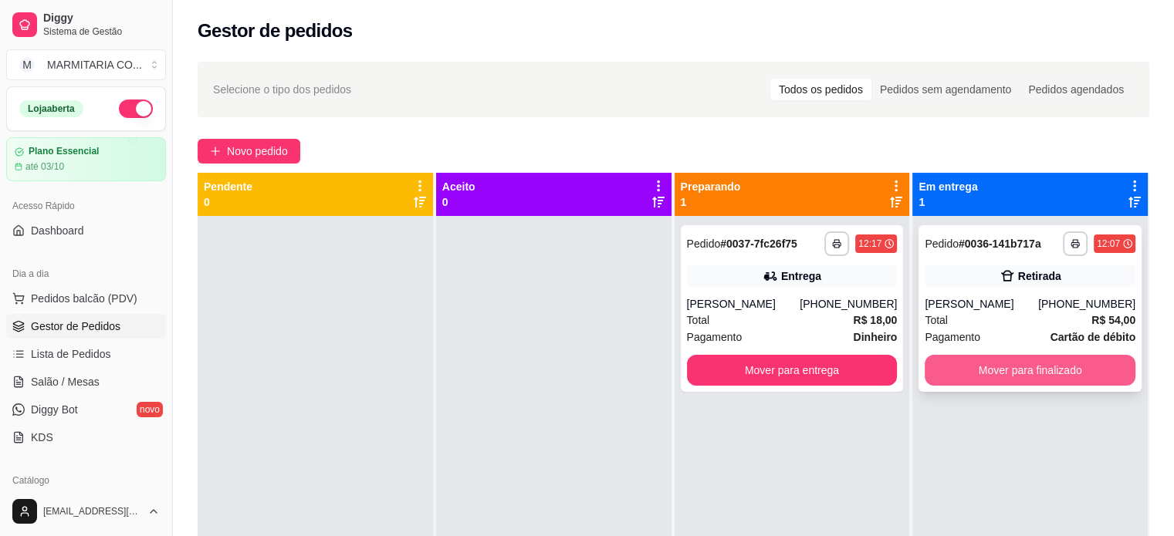
click at [970, 341] on div "Pagamento Cartão de débito" at bounding box center [1030, 337] width 211 height 17
click at [929, 373] on button "Mover para finalizado" at bounding box center [1030, 371] width 205 height 30
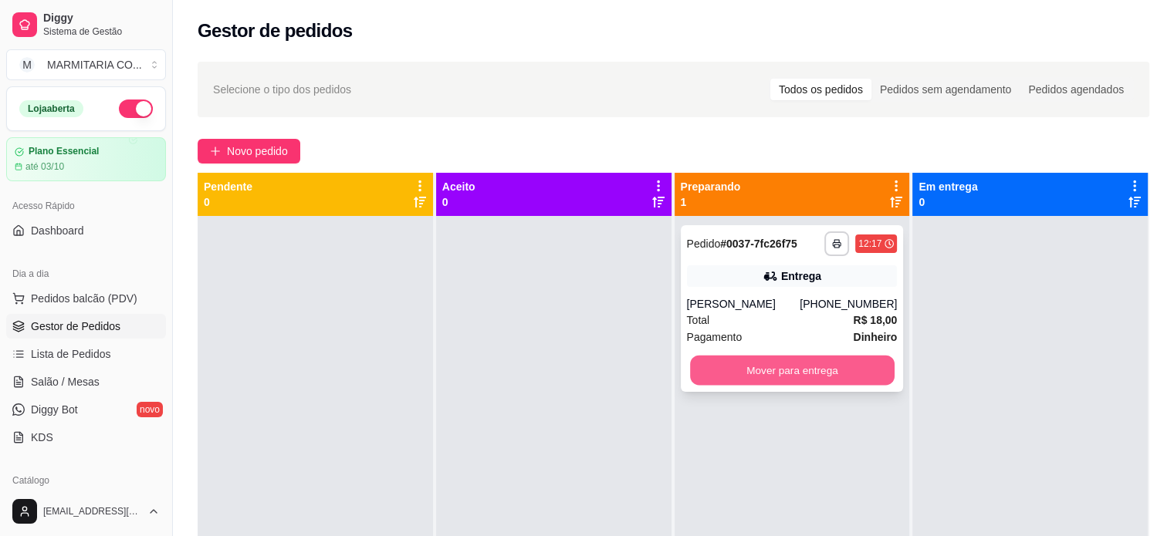
click at [837, 386] on button "Mover para entrega" at bounding box center [792, 371] width 205 height 30
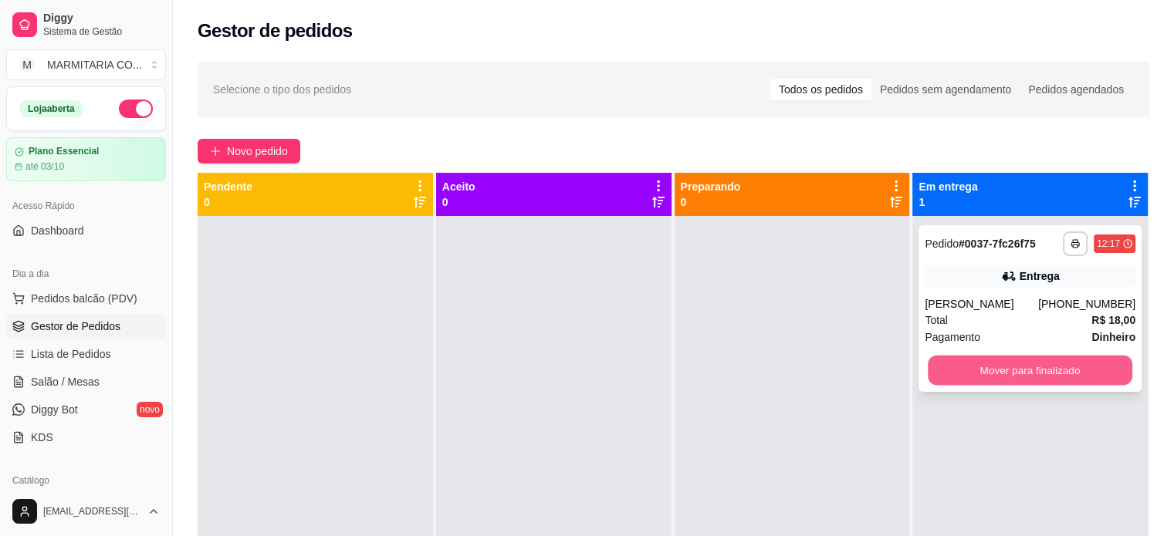
click at [957, 383] on button "Mover para finalizado" at bounding box center [1030, 371] width 205 height 30
